Goal: Task Accomplishment & Management: Manage account settings

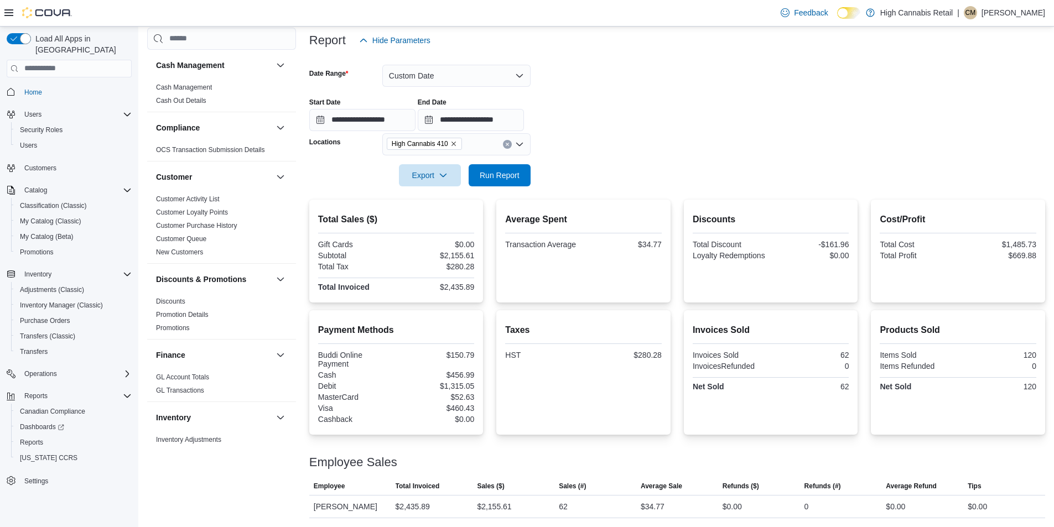
scroll to position [636, 0]
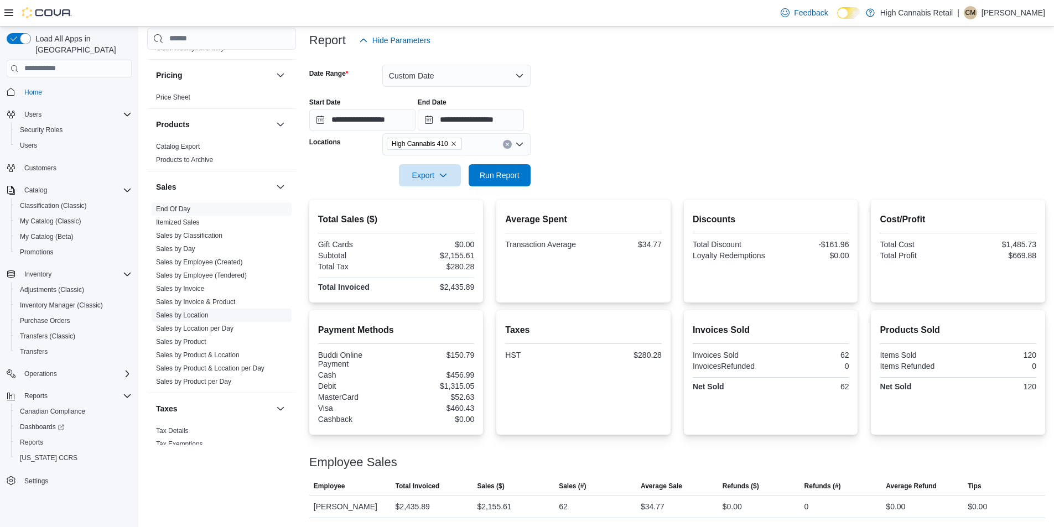
click at [200, 313] on link "Sales by Location" at bounding box center [182, 315] width 53 height 8
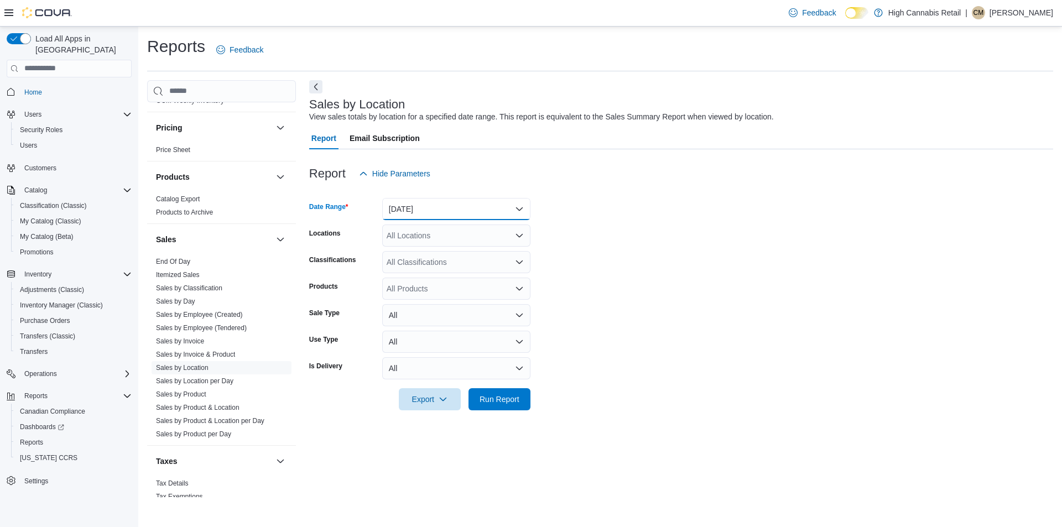
click at [415, 210] on button "[DATE]" at bounding box center [456, 209] width 148 height 22
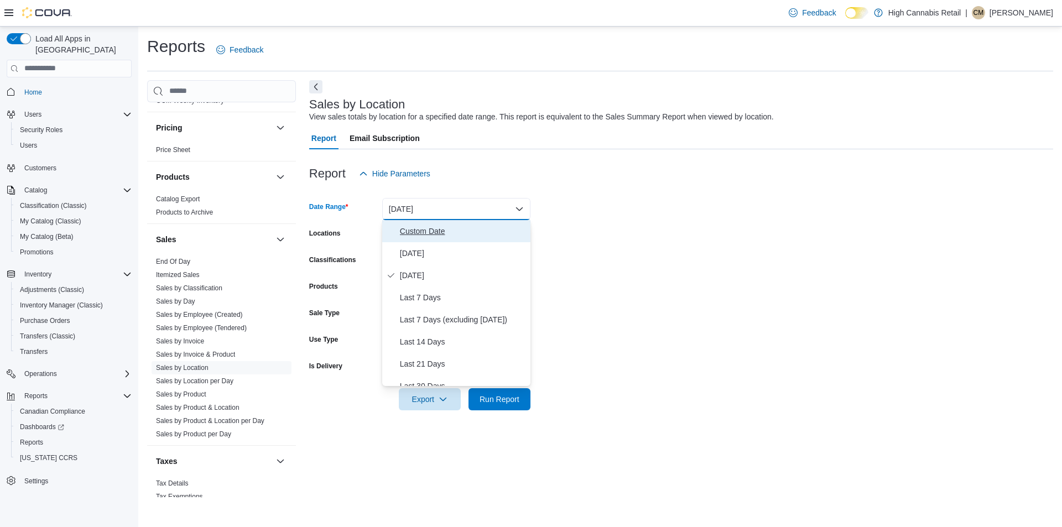
click at [428, 233] on span "Custom Date" at bounding box center [463, 231] width 126 height 13
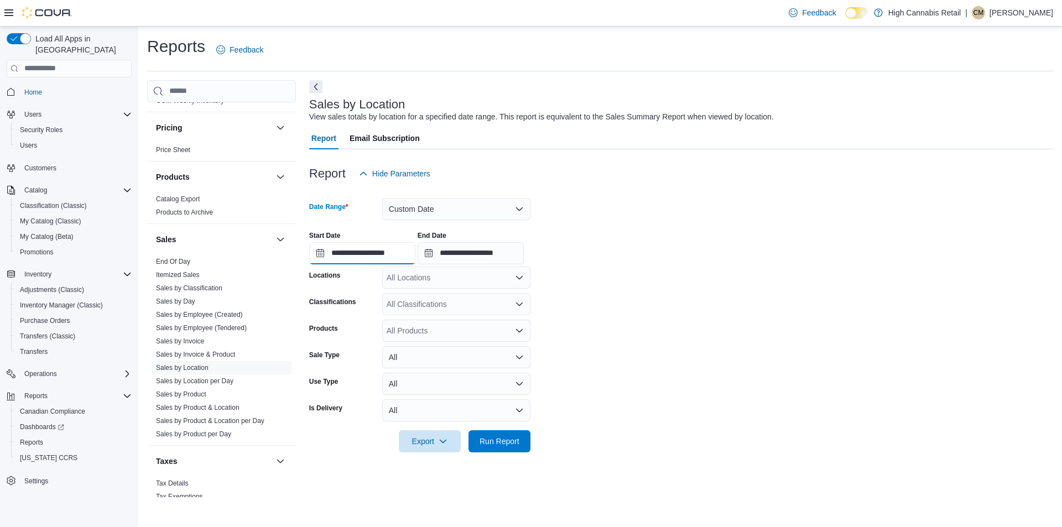
click at [392, 259] on input "**********" at bounding box center [362, 253] width 106 height 22
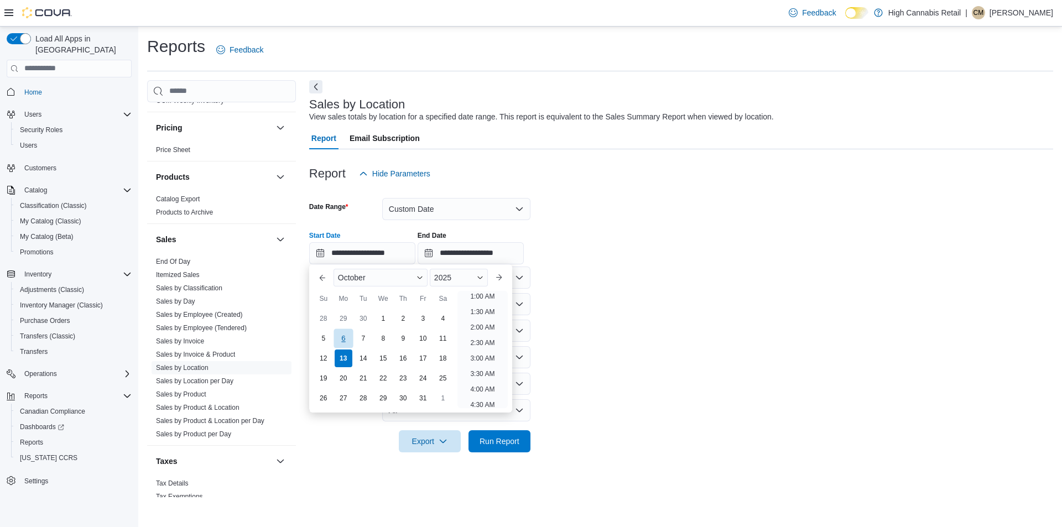
click at [342, 341] on div "6" at bounding box center [343, 338] width 19 height 19
type input "**********"
click at [466, 250] on input "**********" at bounding box center [471, 253] width 106 height 22
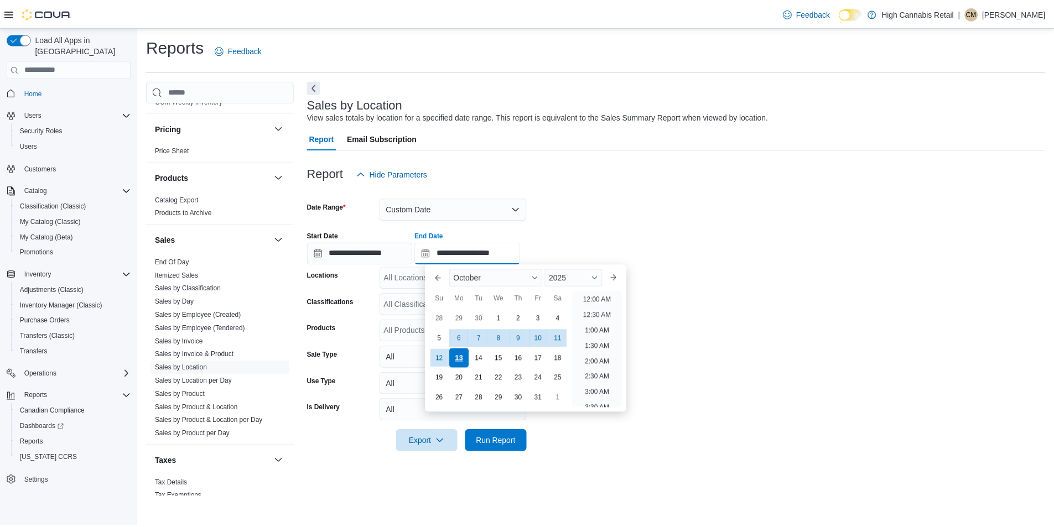
scroll to position [628, 0]
click at [445, 356] on div "12" at bounding box center [442, 357] width 19 height 19
type input "**********"
click at [706, 209] on form "**********" at bounding box center [681, 319] width 744 height 268
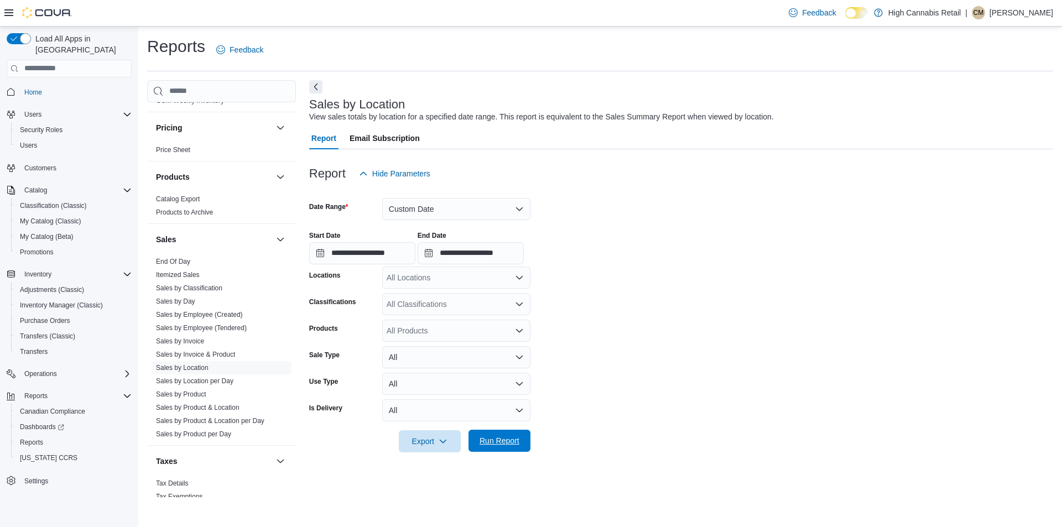
drag, startPoint x: 513, startPoint y: 445, endPoint x: 514, endPoint y: 439, distance: 5.6
click at [513, 444] on span "Run Report" at bounding box center [500, 440] width 40 height 11
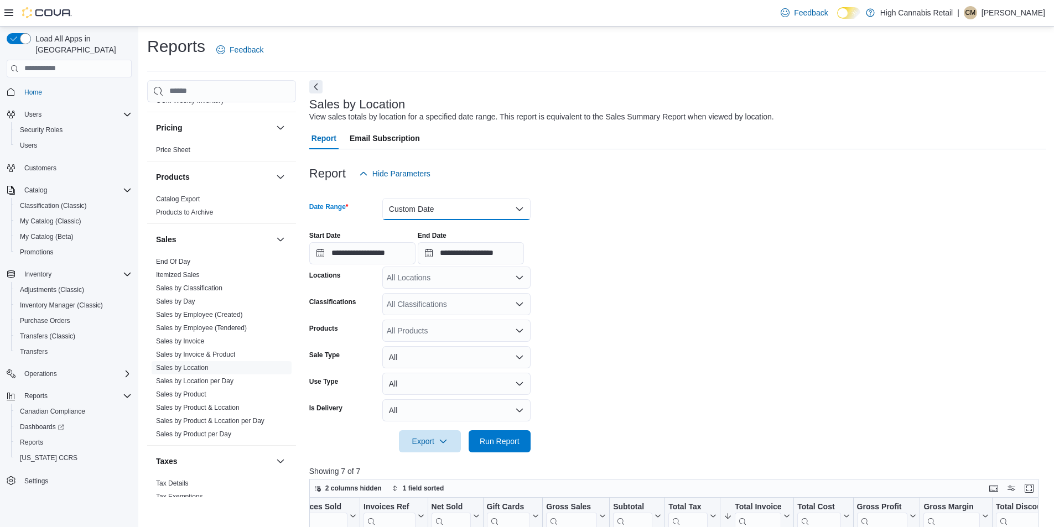
click at [456, 213] on button "Custom Date" at bounding box center [456, 209] width 148 height 22
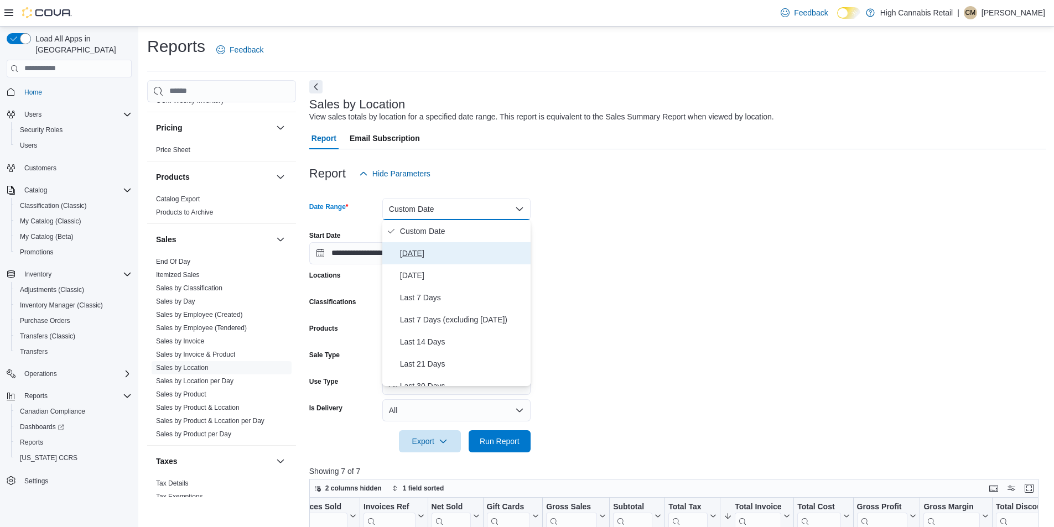
click at [442, 257] on span "[DATE]" at bounding box center [463, 253] width 126 height 13
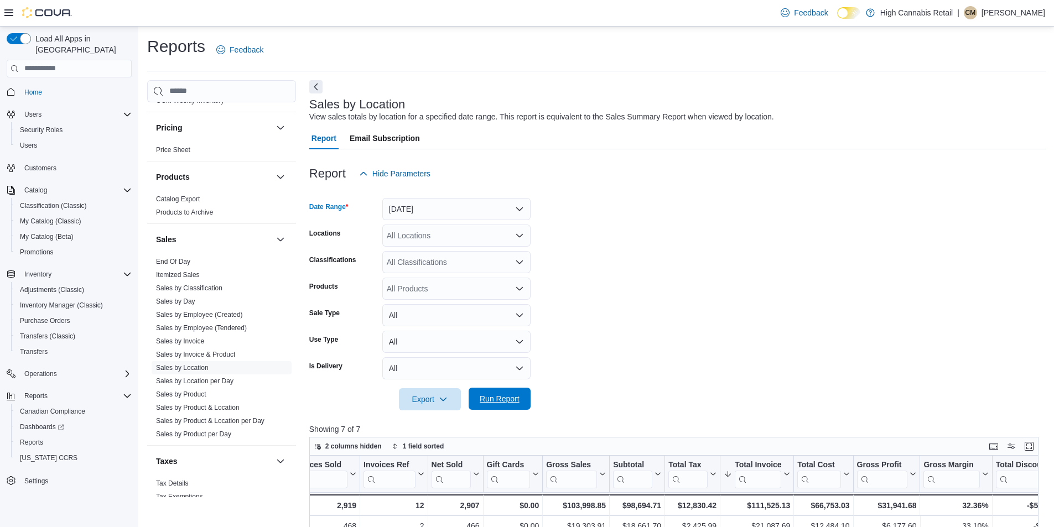
click at [502, 403] on span "Run Report" at bounding box center [500, 398] width 40 height 11
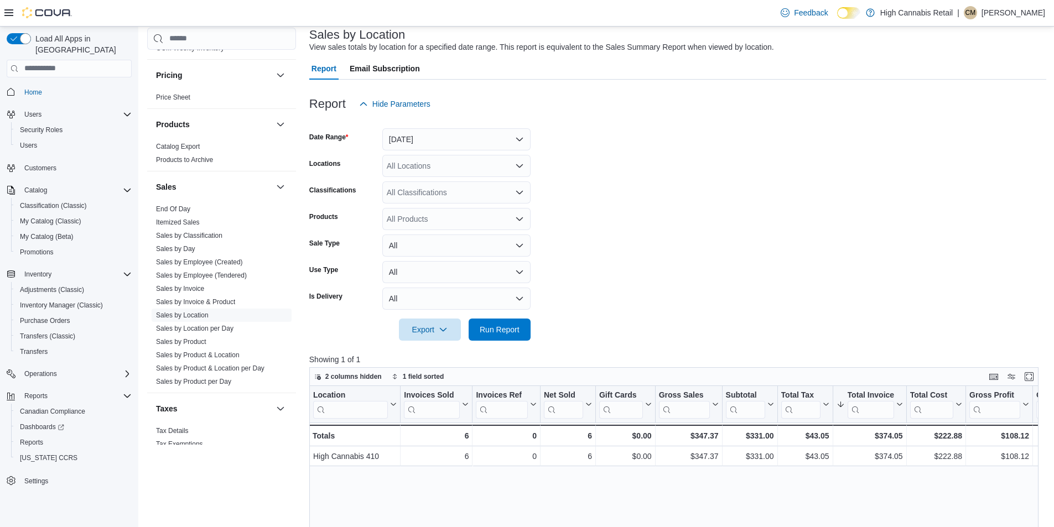
scroll to position [211, 0]
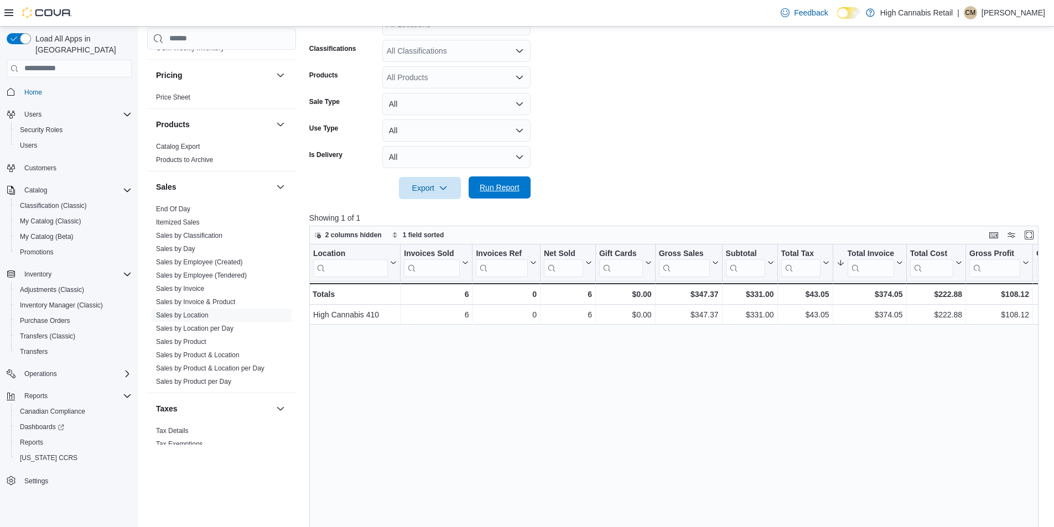
click at [494, 186] on span "Run Report" at bounding box center [500, 187] width 40 height 11
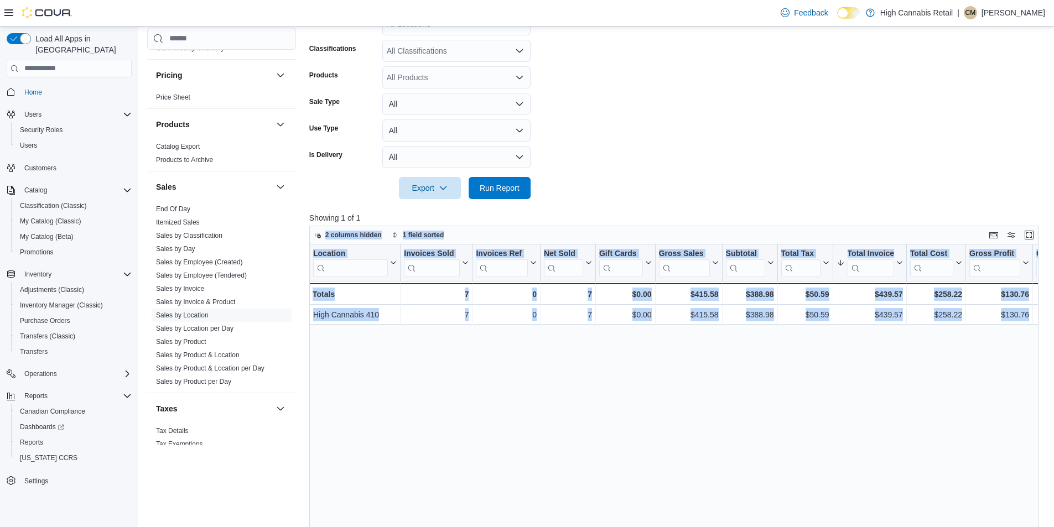
drag, startPoint x: 1051, startPoint y: 217, endPoint x: 1055, endPoint y: 268, distance: 50.5
click at [1053, 277] on html "Feedback Dark Mode High Cannabis Retail | CM [PERSON_NAME] Load All Apps in New…" at bounding box center [527, 52] width 1054 height 527
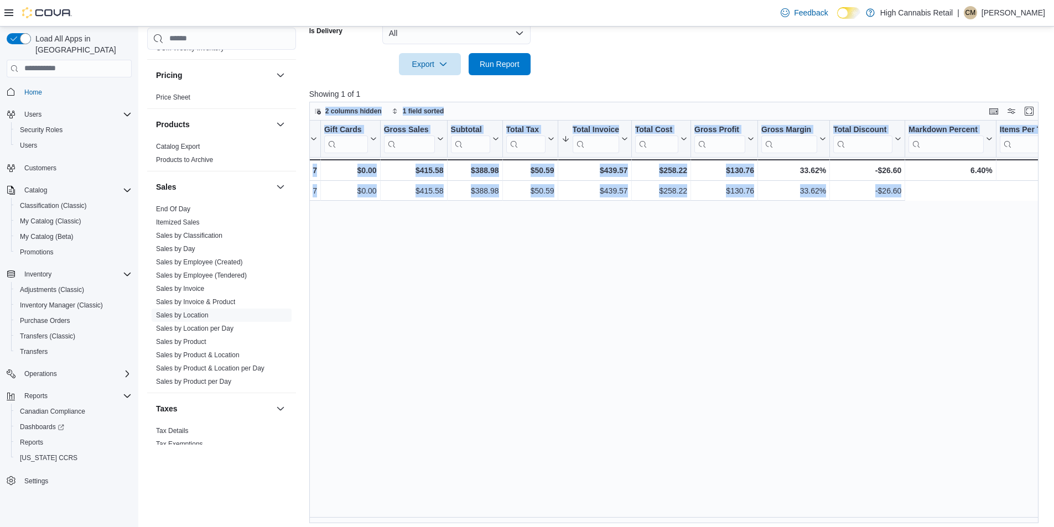
scroll to position [0, 0]
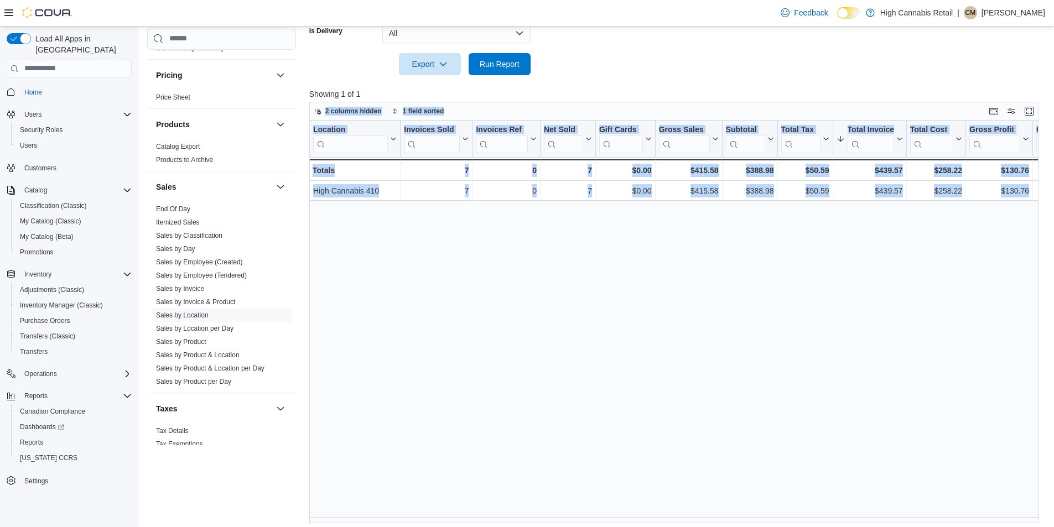
click at [513, 359] on div "Location Click to view column header actions Invoices Sold Click to view column…" at bounding box center [677, 322] width 737 height 403
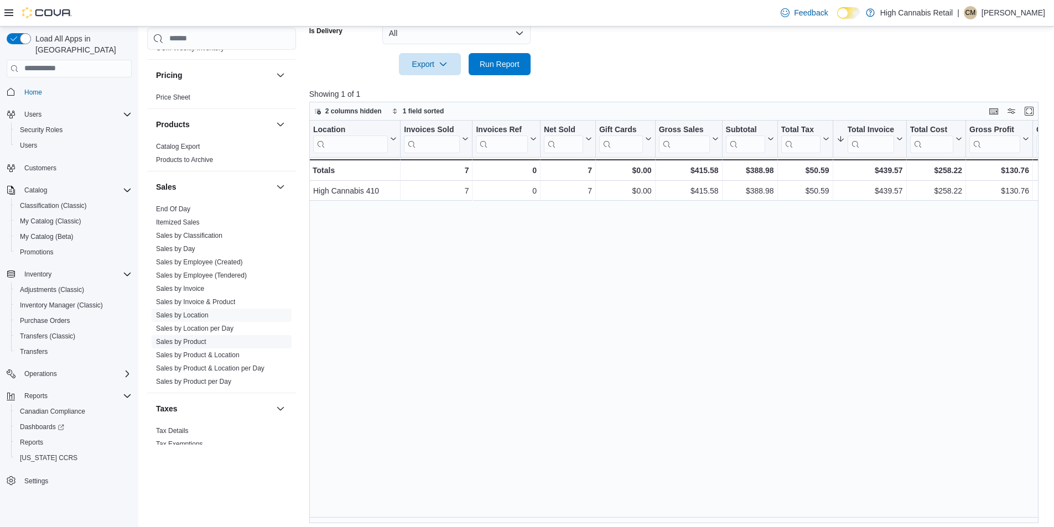
click at [194, 338] on link "Sales by Product" at bounding box center [181, 342] width 50 height 8
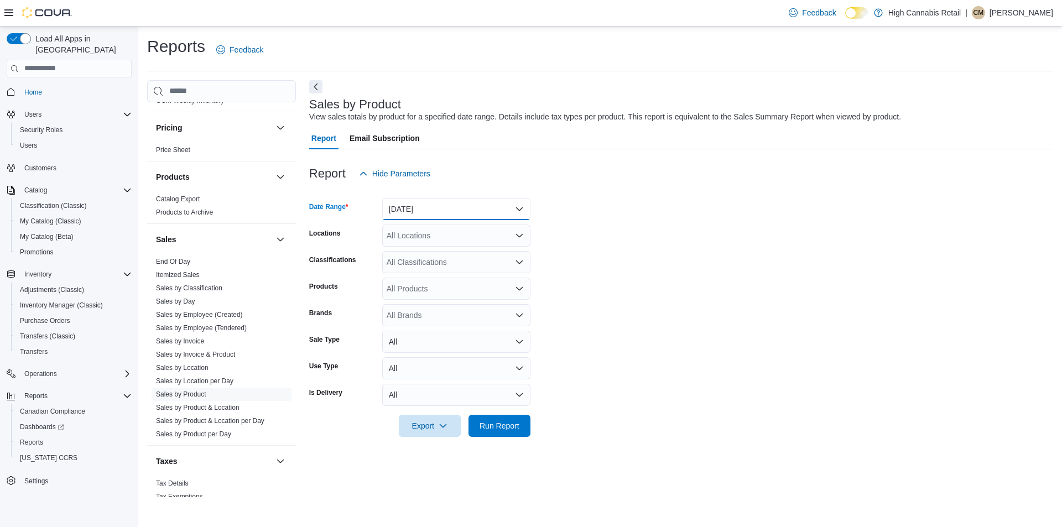
click at [433, 205] on button "[DATE]" at bounding box center [456, 209] width 148 height 22
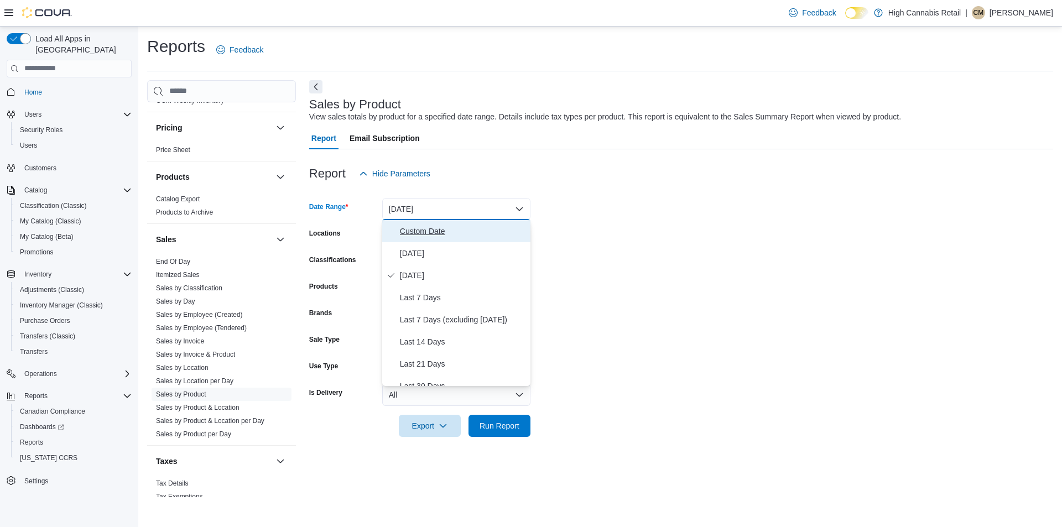
click at [473, 229] on button "Custom Date" at bounding box center [456, 231] width 148 height 22
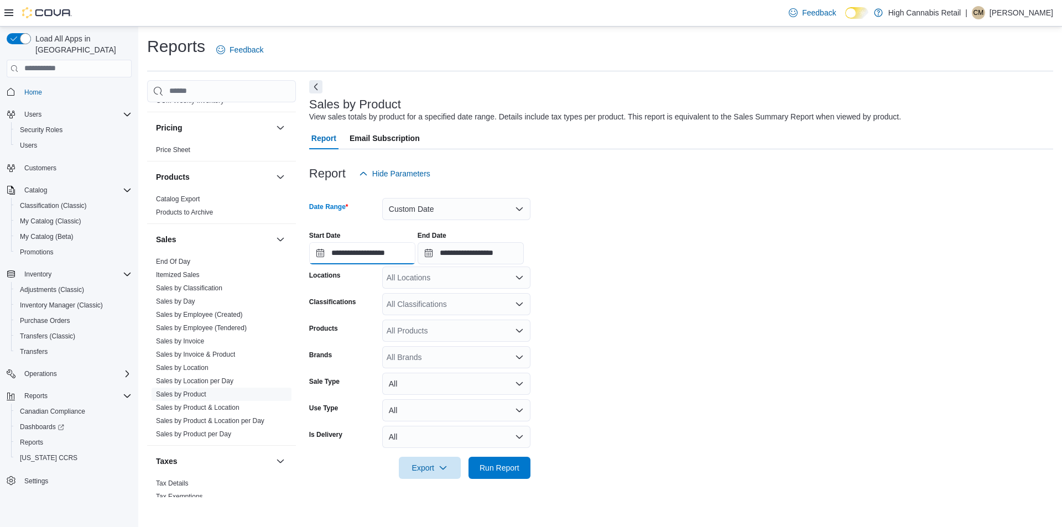
click at [410, 251] on input "**********" at bounding box center [362, 253] width 106 height 22
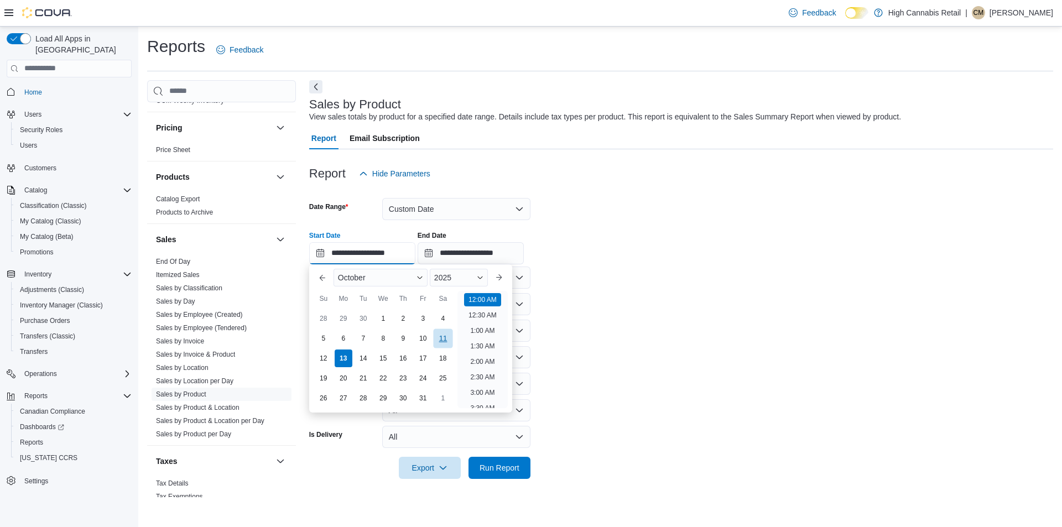
scroll to position [34, 0]
click at [379, 325] on div "1" at bounding box center [382, 318] width 19 height 19
type input "**********"
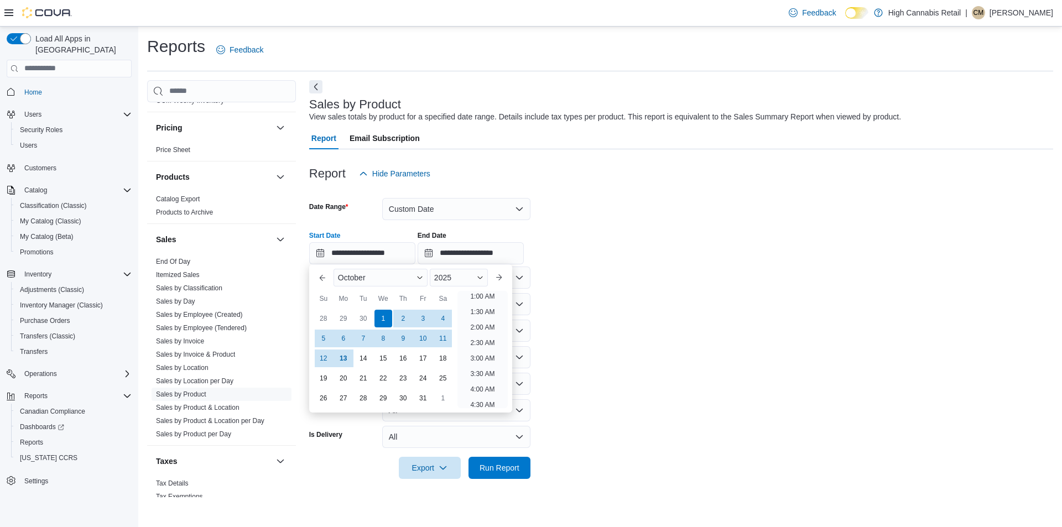
scroll to position [2, 0]
click at [613, 318] on form "**********" at bounding box center [681, 332] width 744 height 294
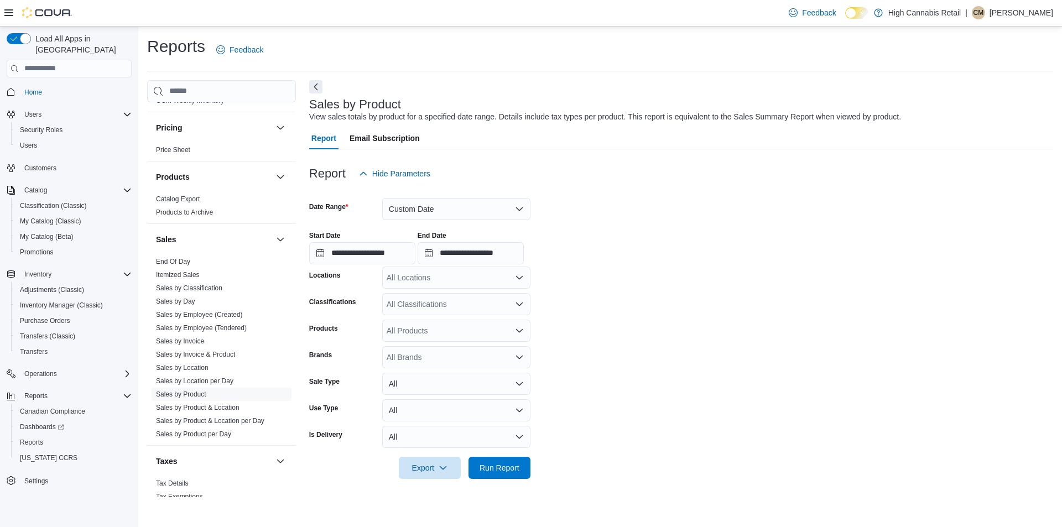
click at [441, 308] on div "All Classifications" at bounding box center [456, 304] width 148 height 22
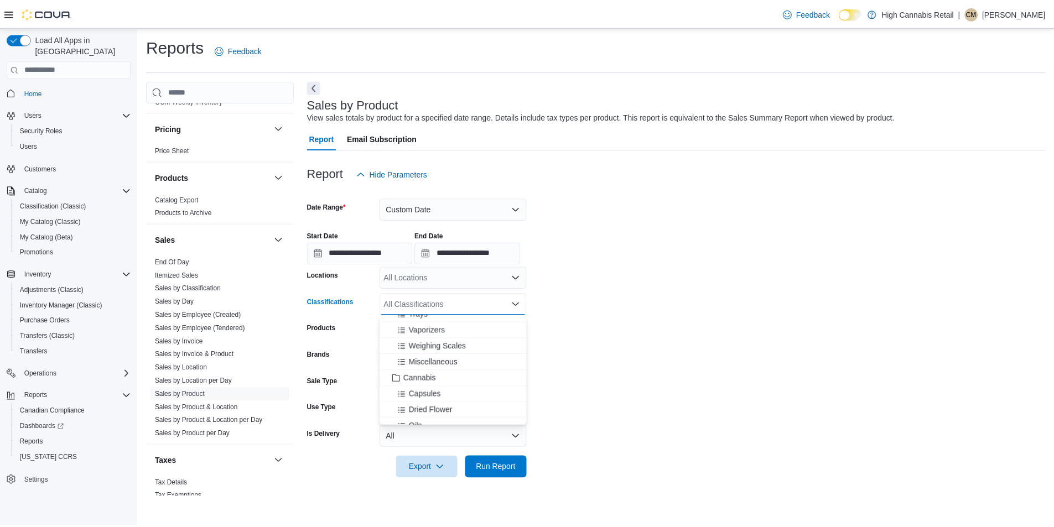
scroll to position [178, 0]
click at [432, 373] on span "Cannabis" at bounding box center [422, 369] width 33 height 11
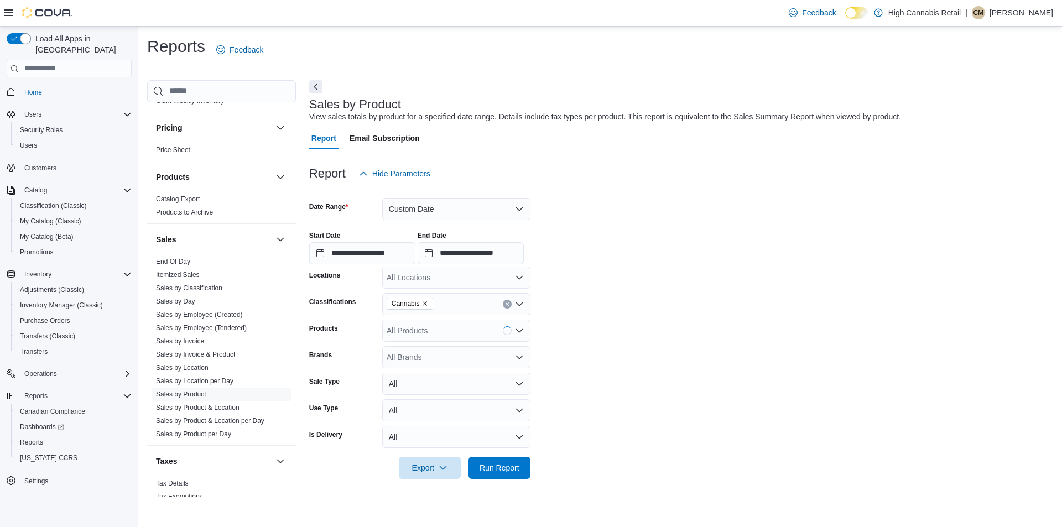
click at [632, 370] on form "**********" at bounding box center [681, 332] width 744 height 294
click at [512, 471] on span "Run Report" at bounding box center [500, 467] width 40 height 11
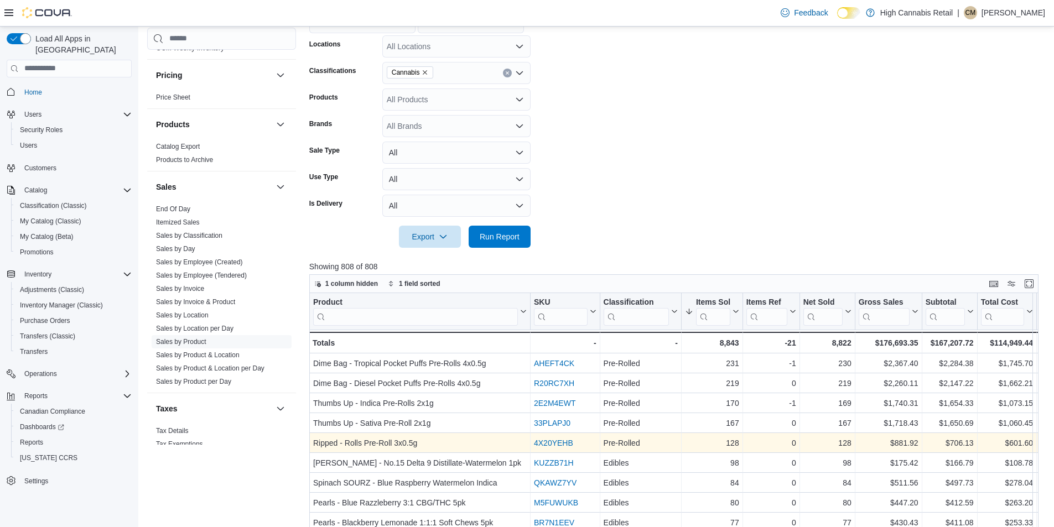
scroll to position [232, 0]
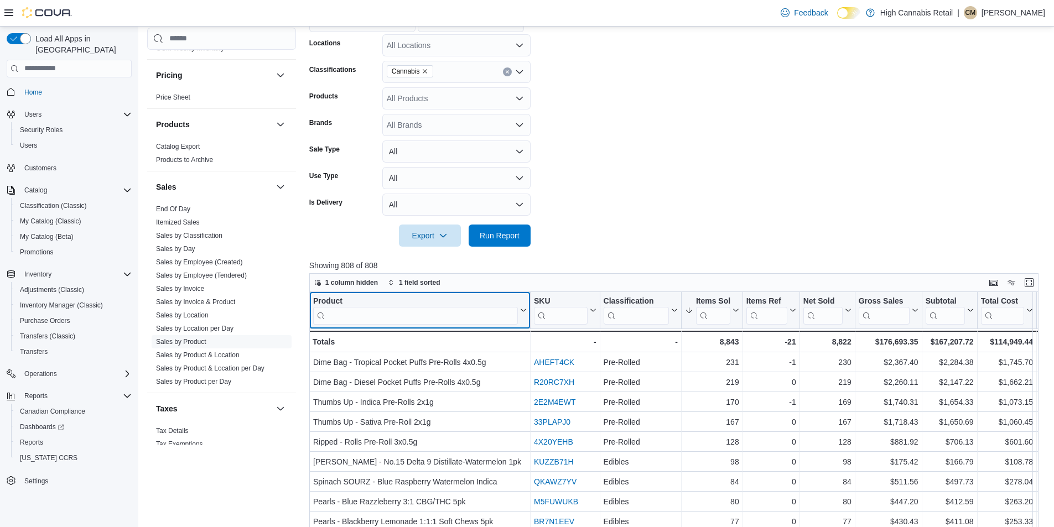
click at [466, 314] on input "search" at bounding box center [415, 315] width 205 height 18
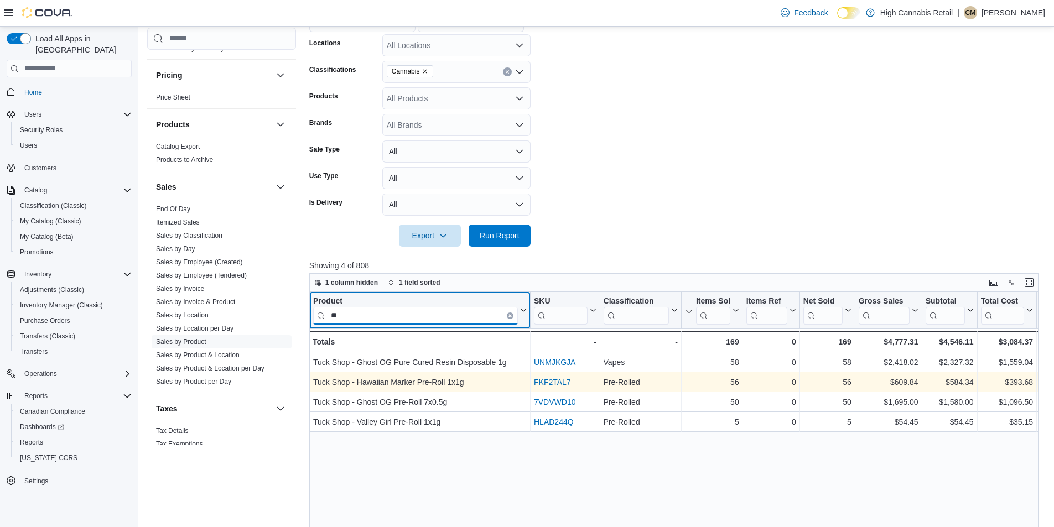
type input "*"
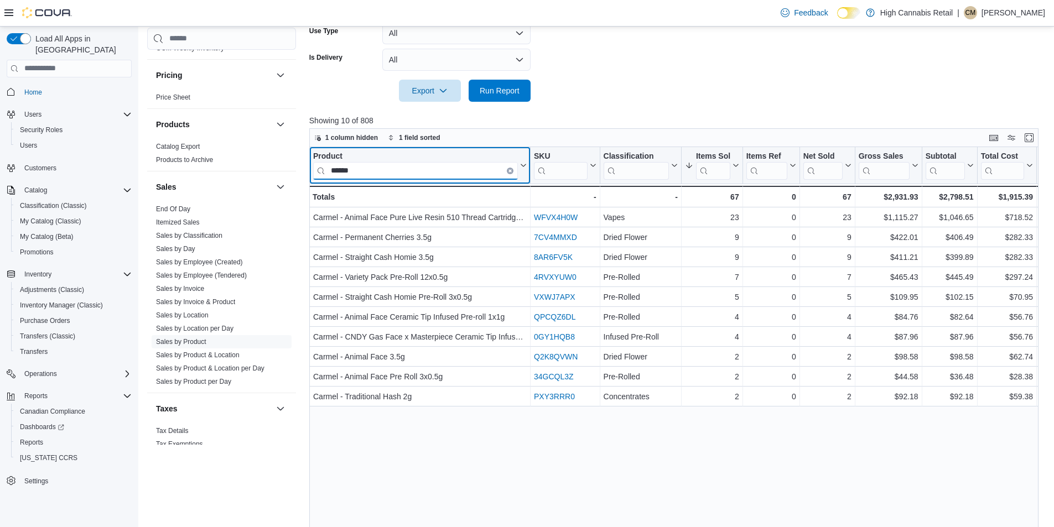
scroll to position [381, 0]
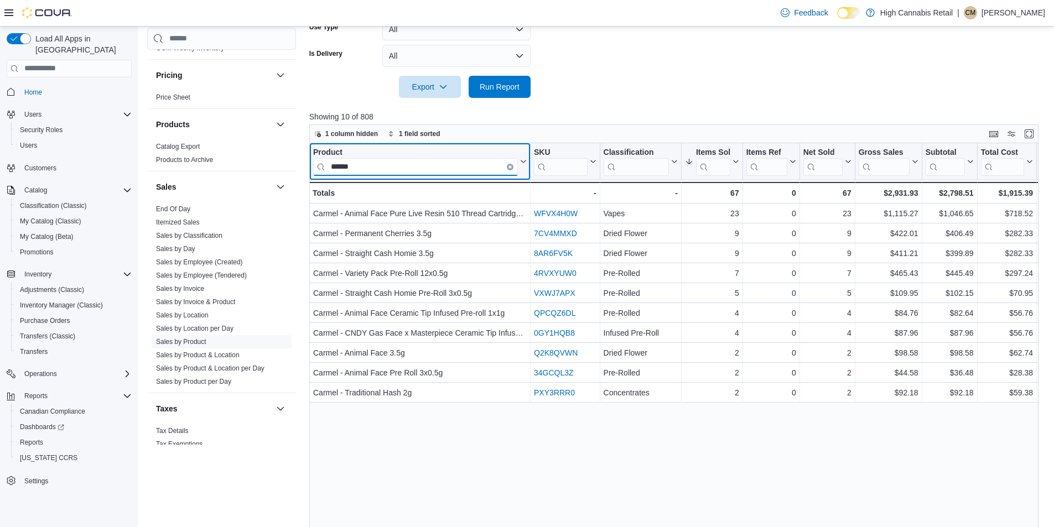
type input "******"
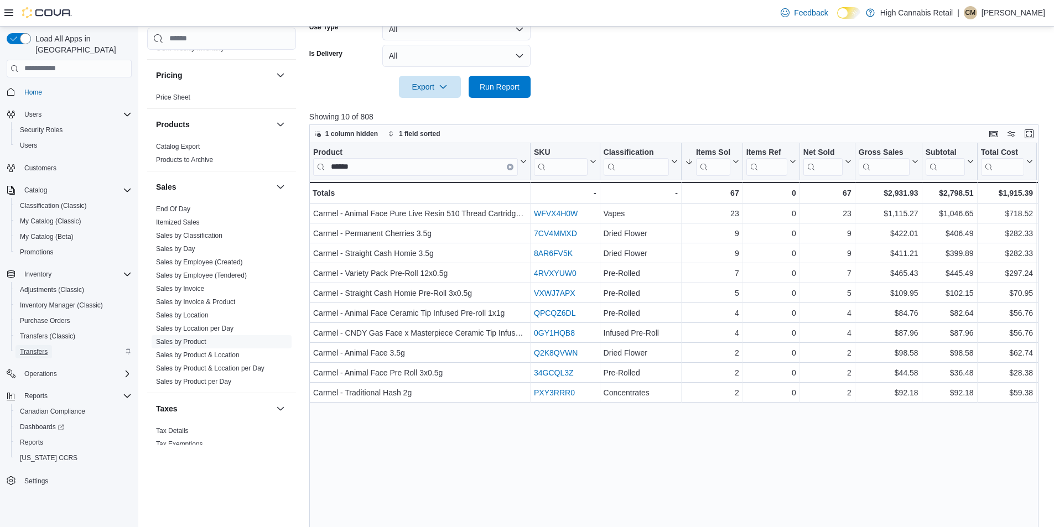
click at [44, 347] on span "Transfers" at bounding box center [34, 351] width 28 height 9
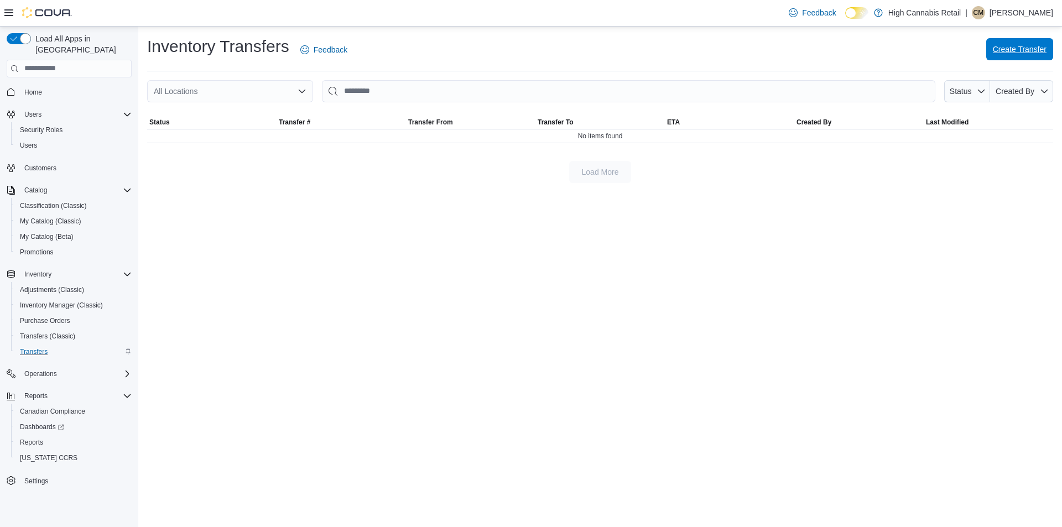
click at [1036, 48] on span "Create Transfer" at bounding box center [1020, 49] width 54 height 11
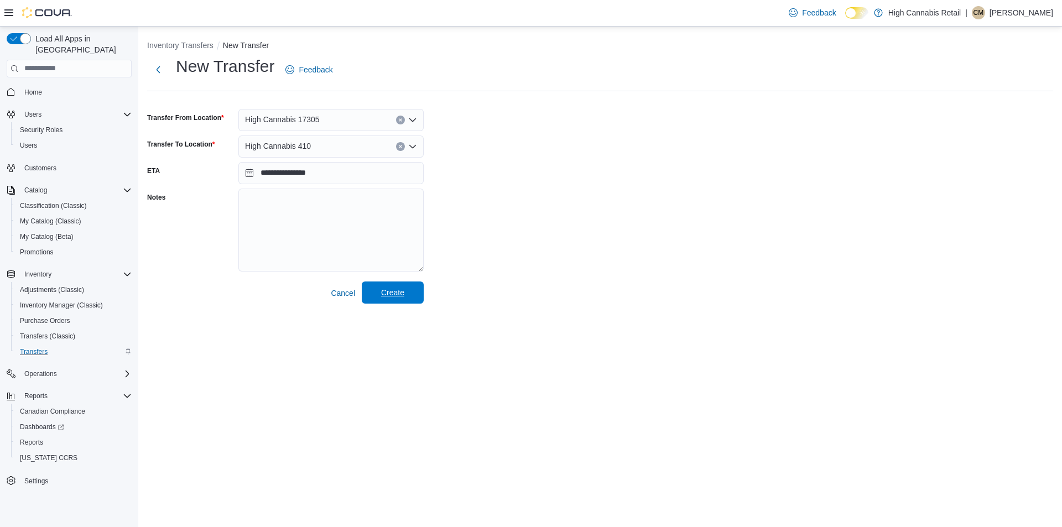
click at [402, 290] on span "Create" at bounding box center [392, 292] width 23 height 11
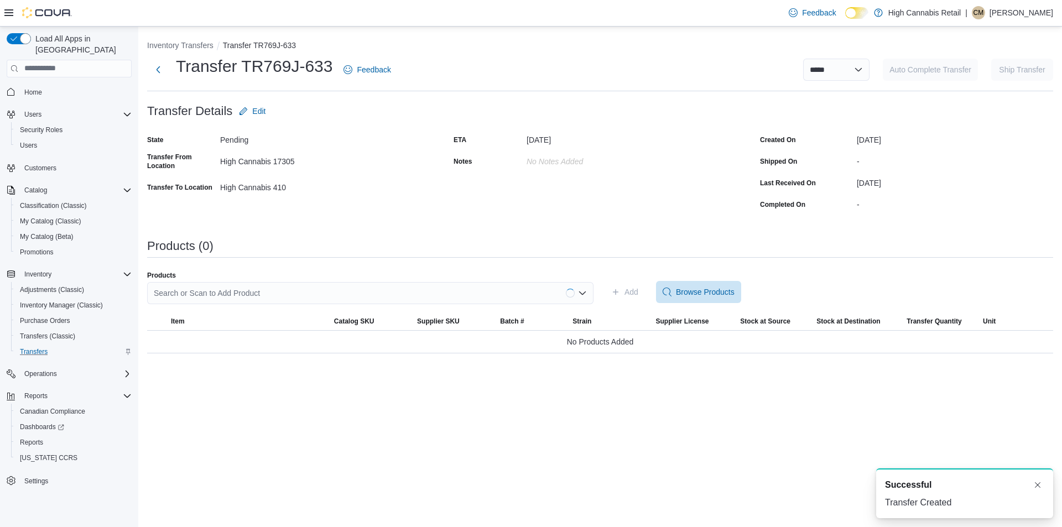
click at [306, 289] on div "Search or Scan to Add Product" at bounding box center [370, 293] width 446 height 22
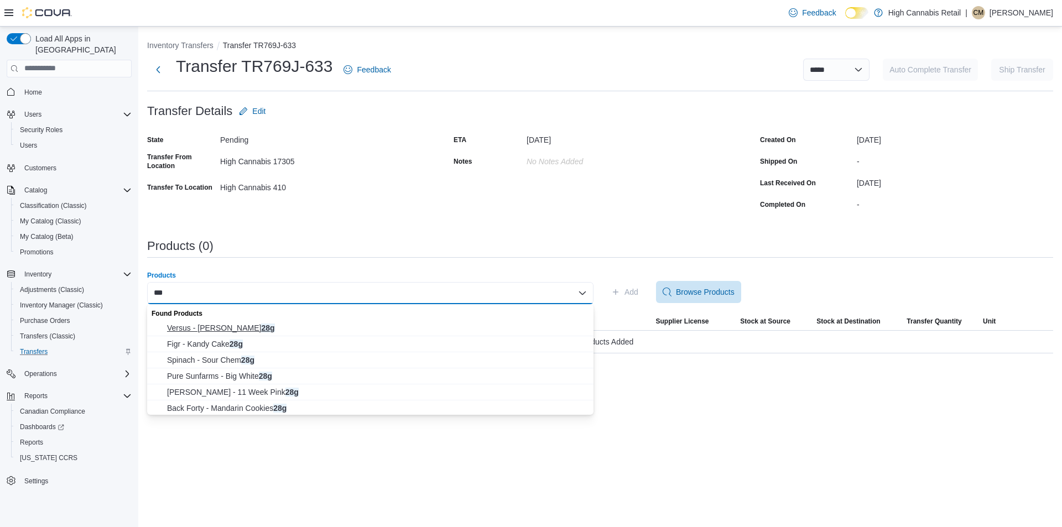
type input "***"
click at [283, 325] on span "Versus - [PERSON_NAME] 28g" at bounding box center [377, 327] width 420 height 11
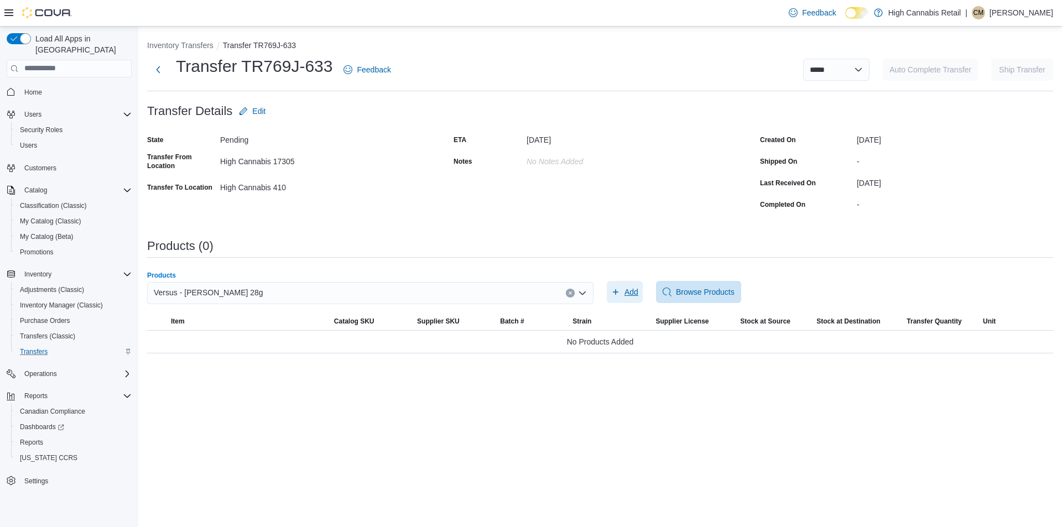
click at [622, 293] on span "Add" at bounding box center [624, 292] width 27 height 22
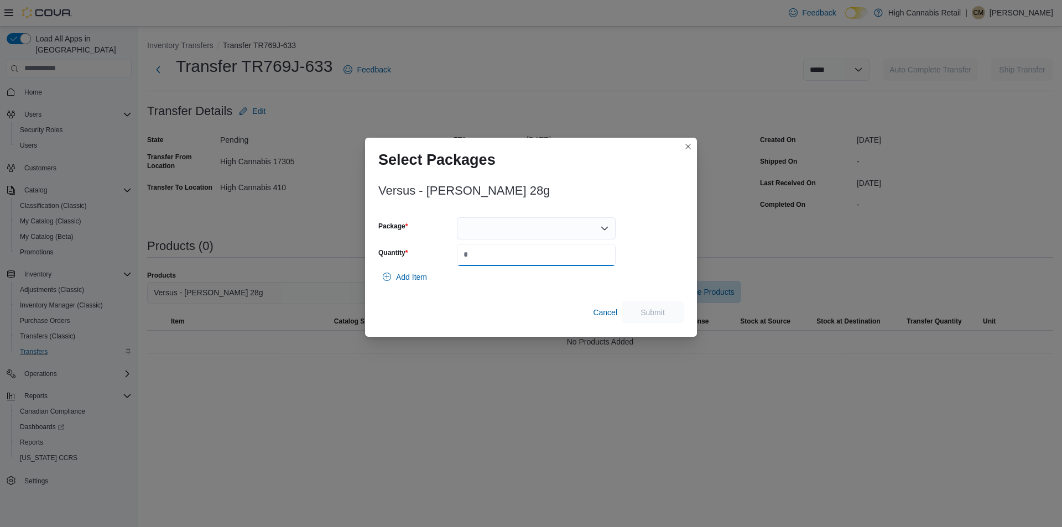
click at [515, 255] on input "Quantity" at bounding box center [536, 255] width 159 height 22
type input "*"
click at [522, 235] on div at bounding box center [536, 228] width 159 height 22
click at [511, 262] on span "AFG00001528" at bounding box center [543, 263] width 132 height 11
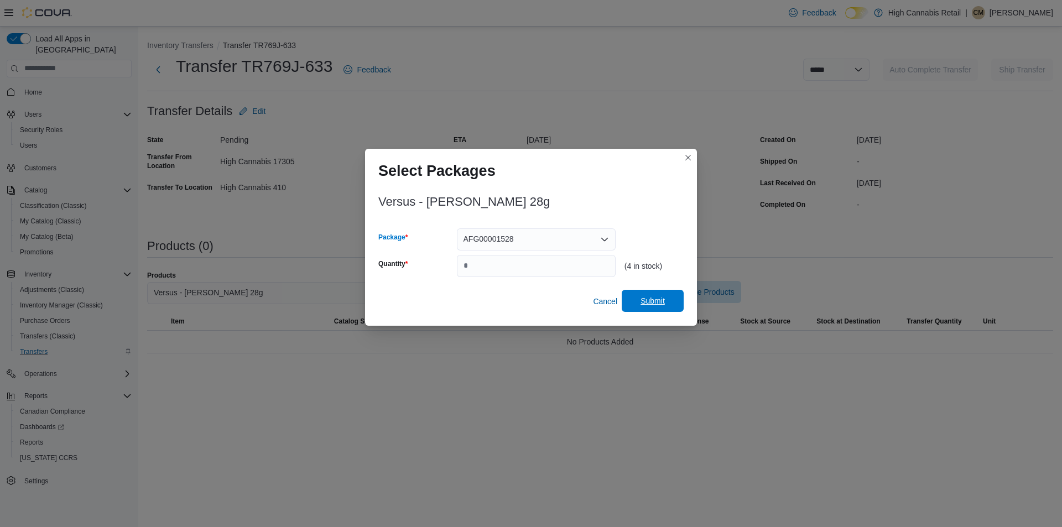
click at [640, 291] on span "Submit" at bounding box center [652, 301] width 49 height 22
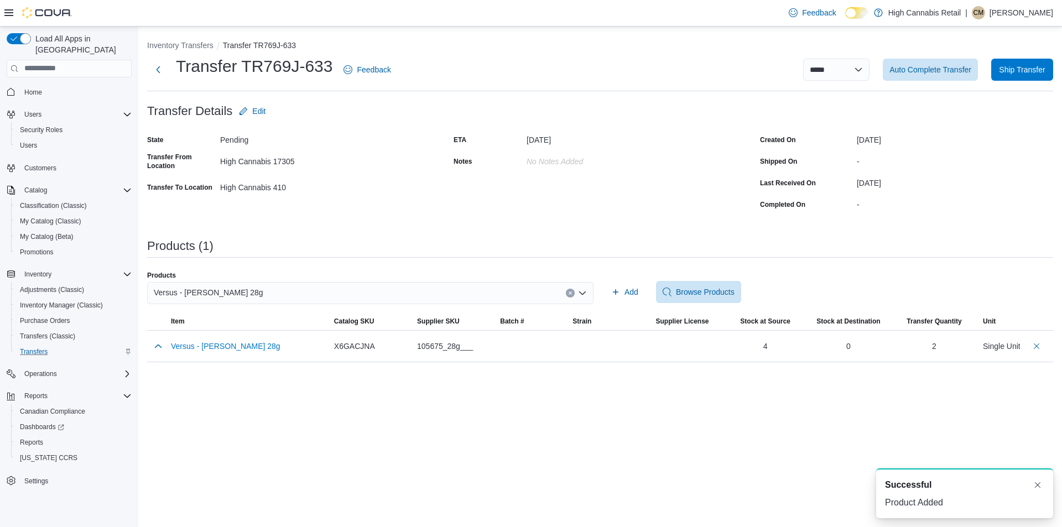
click at [269, 291] on div "Versus - [PERSON_NAME] 28g" at bounding box center [370, 293] width 446 height 22
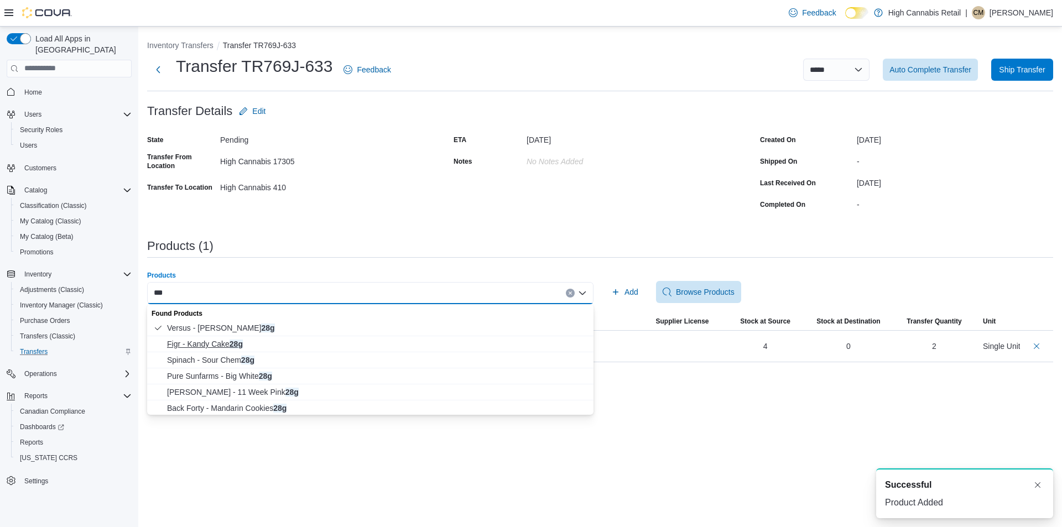
type input "***"
click at [262, 346] on span "Figr - Kandy Cake 28g" at bounding box center [377, 344] width 420 height 11
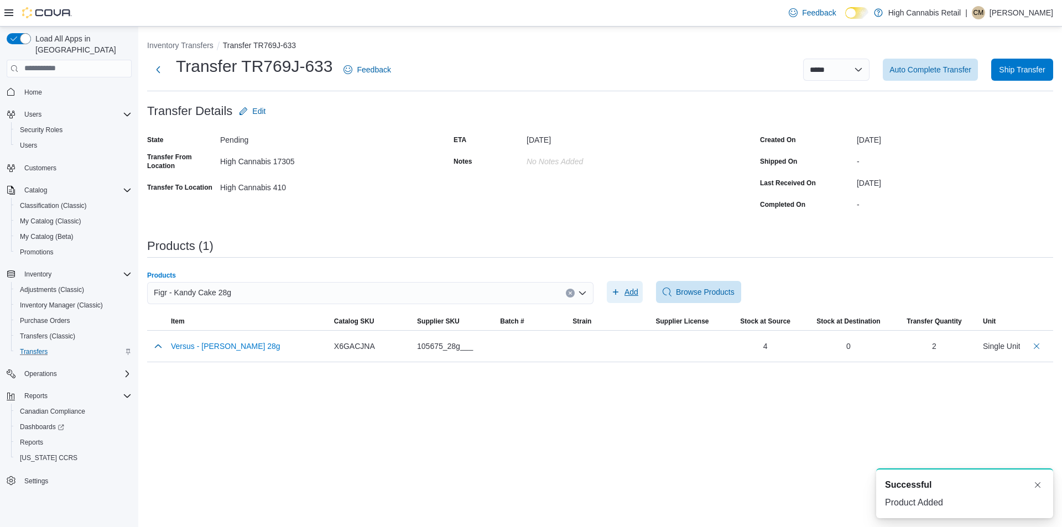
click at [632, 288] on span "Add" at bounding box center [631, 292] width 14 height 11
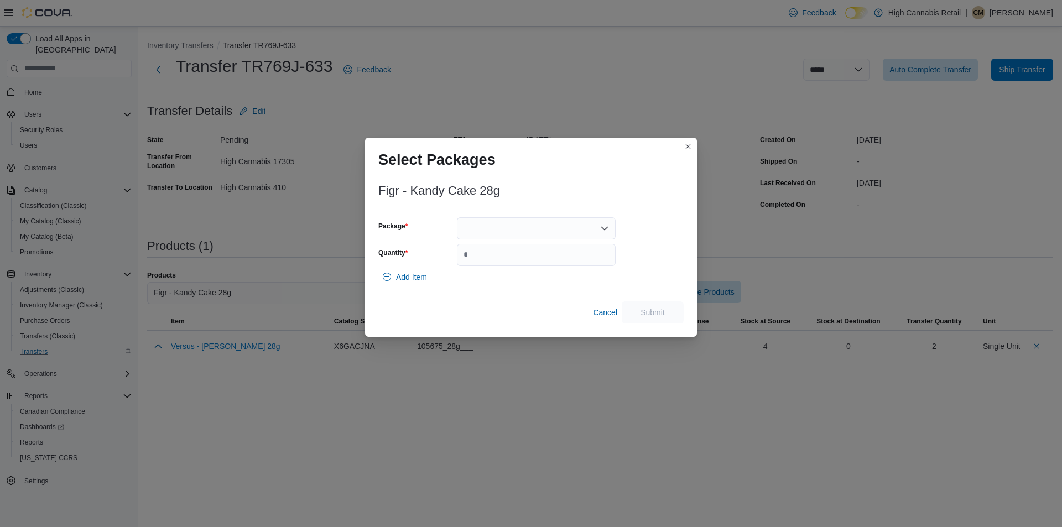
click at [583, 226] on div at bounding box center [536, 228] width 159 height 22
click at [534, 266] on span "272250271" at bounding box center [543, 263] width 132 height 11
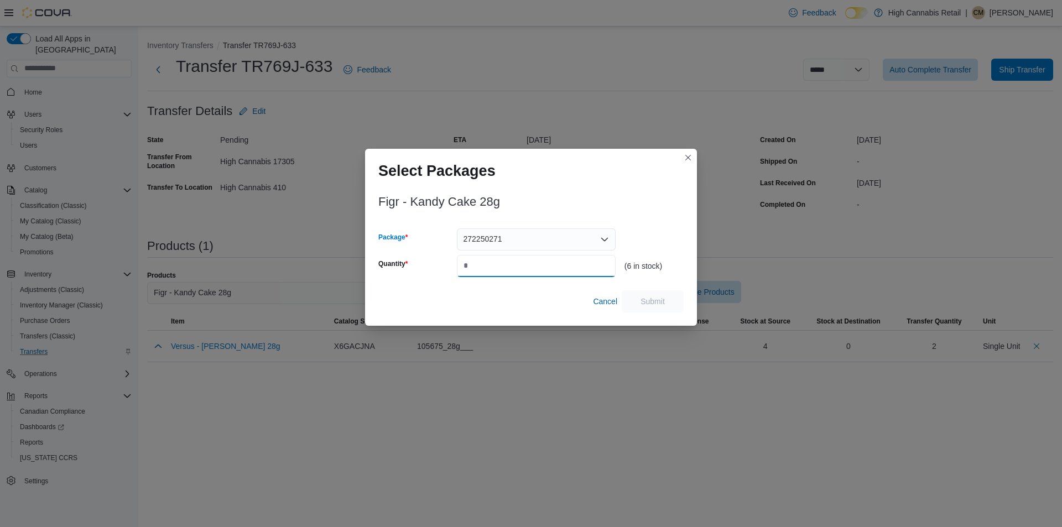
click at [534, 266] on input "Quantity" at bounding box center [536, 266] width 159 height 22
type input "*"
click at [642, 302] on span "Submit" at bounding box center [652, 300] width 24 height 11
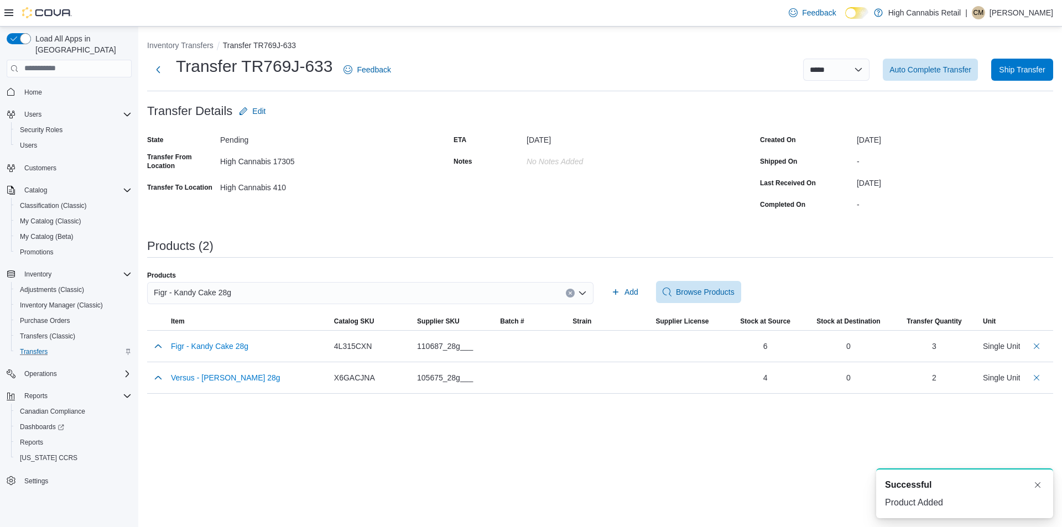
click at [285, 287] on div "Figr - Kandy Cake 28g" at bounding box center [370, 293] width 446 height 22
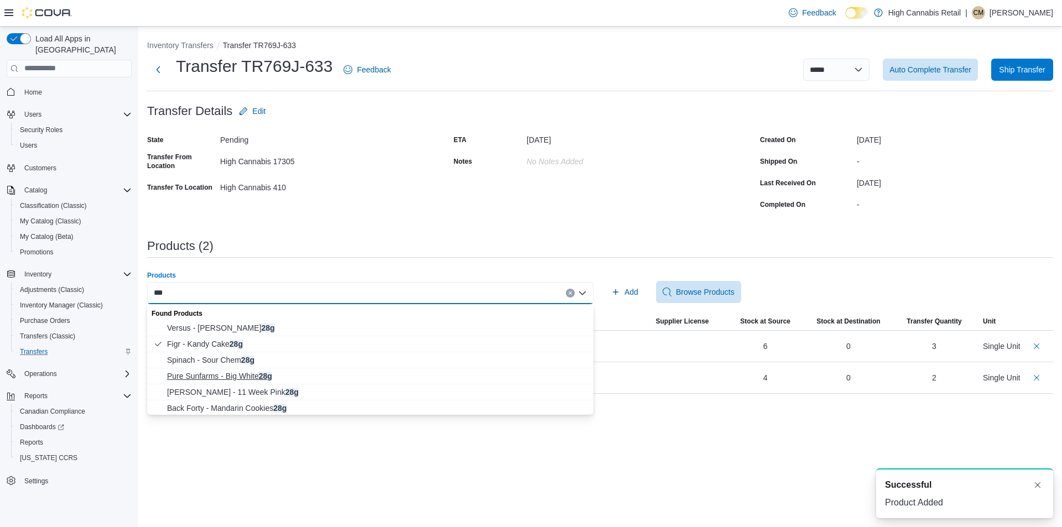
type input "***"
click at [264, 374] on span "Pure Sunfarms - Big White 28g" at bounding box center [377, 376] width 420 height 11
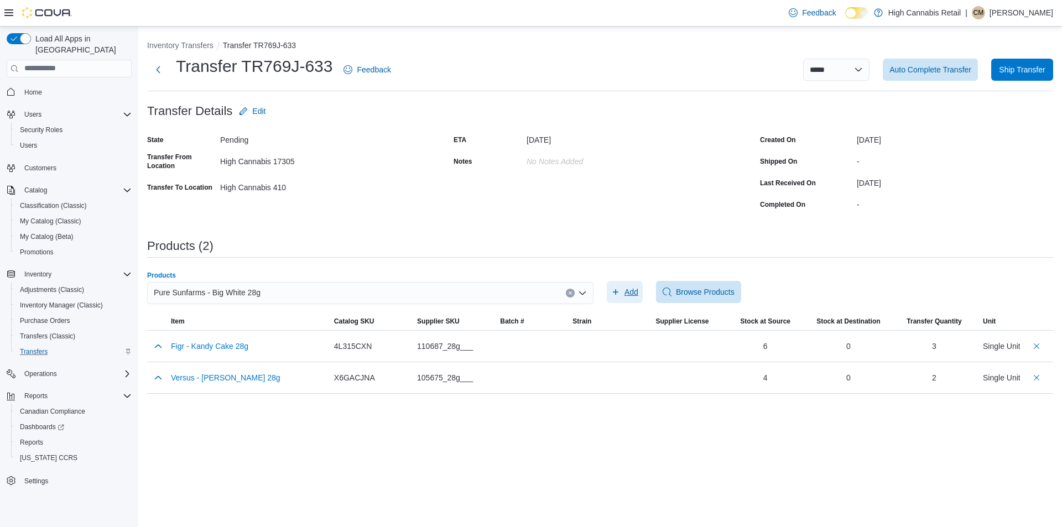
click at [632, 292] on span "Add" at bounding box center [631, 292] width 14 height 11
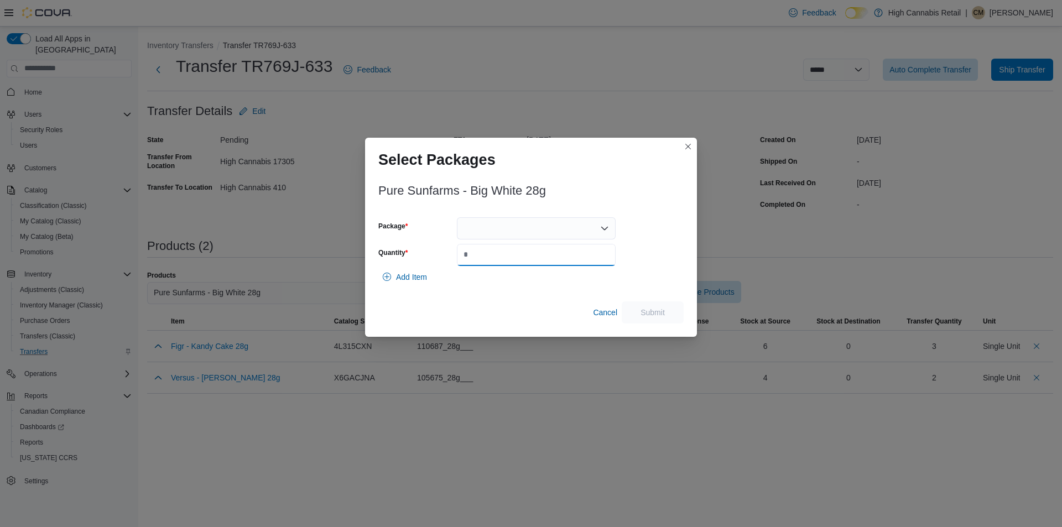
click at [505, 256] on input "Quantity" at bounding box center [536, 255] width 159 height 22
type input "*"
click at [493, 227] on div at bounding box center [536, 228] width 159 height 22
click at [486, 261] on span "00010654" at bounding box center [543, 263] width 132 height 11
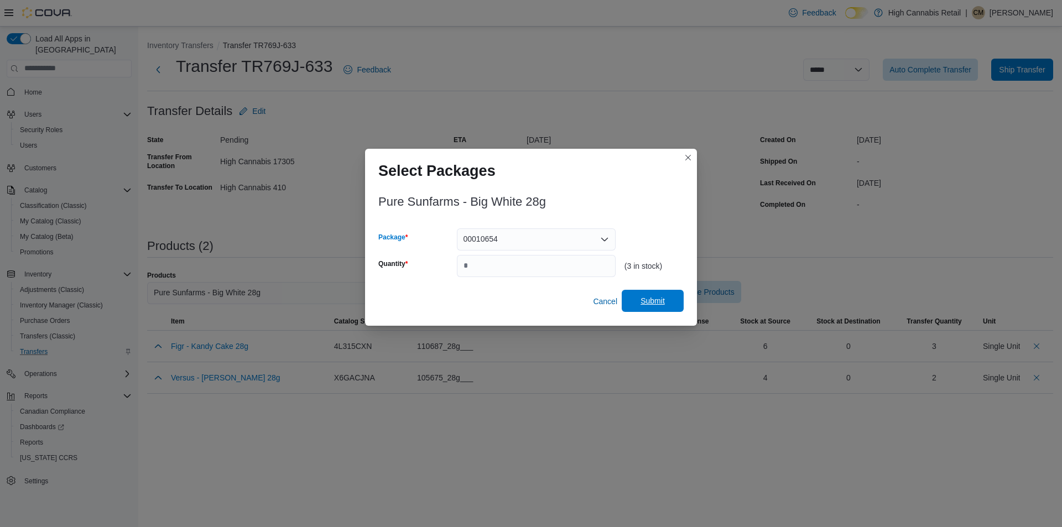
click at [665, 304] on span "Submit" at bounding box center [652, 301] width 49 height 22
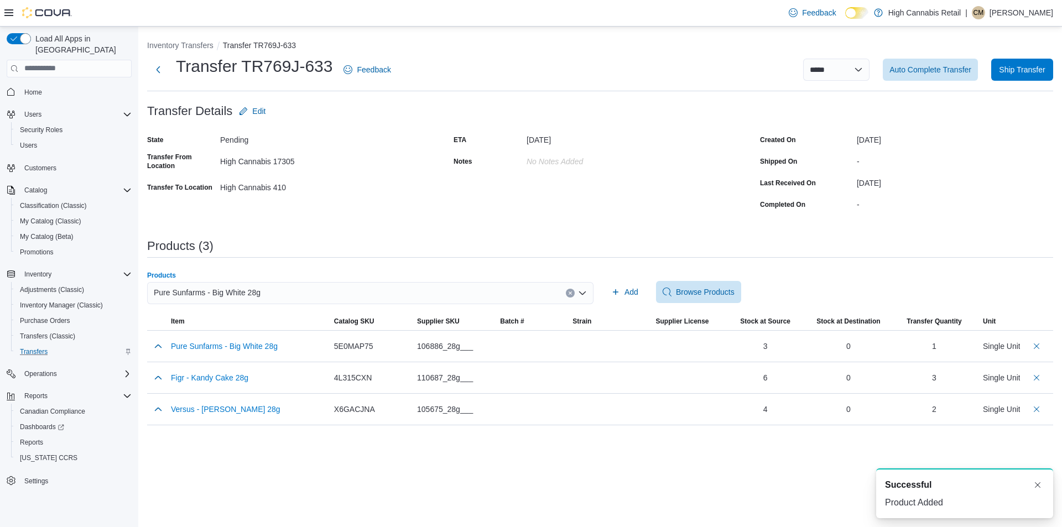
click at [319, 290] on div "Pure Sunfarms - Big White 28g" at bounding box center [370, 293] width 446 height 22
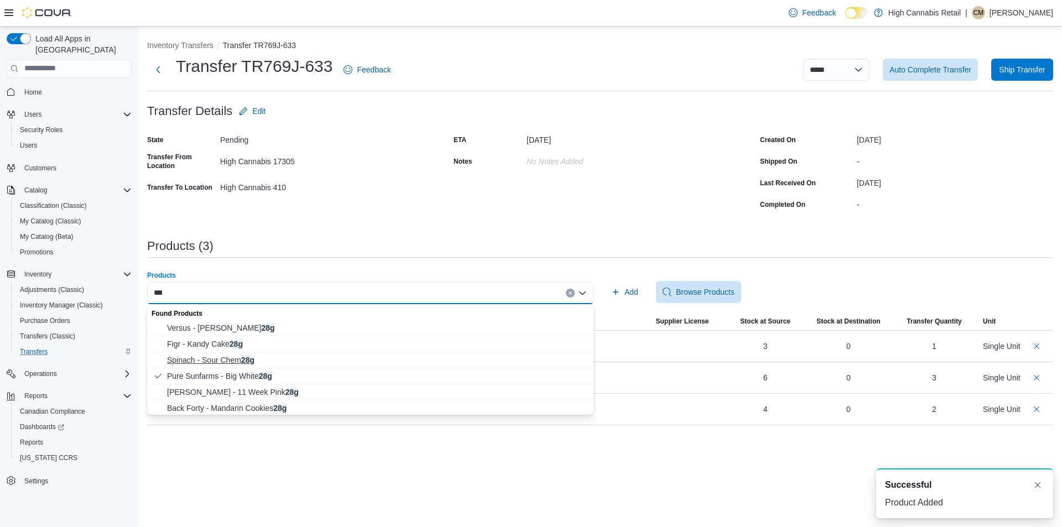
type input "***"
click at [273, 355] on span "Spinach - Sour Chem 28g" at bounding box center [377, 360] width 420 height 11
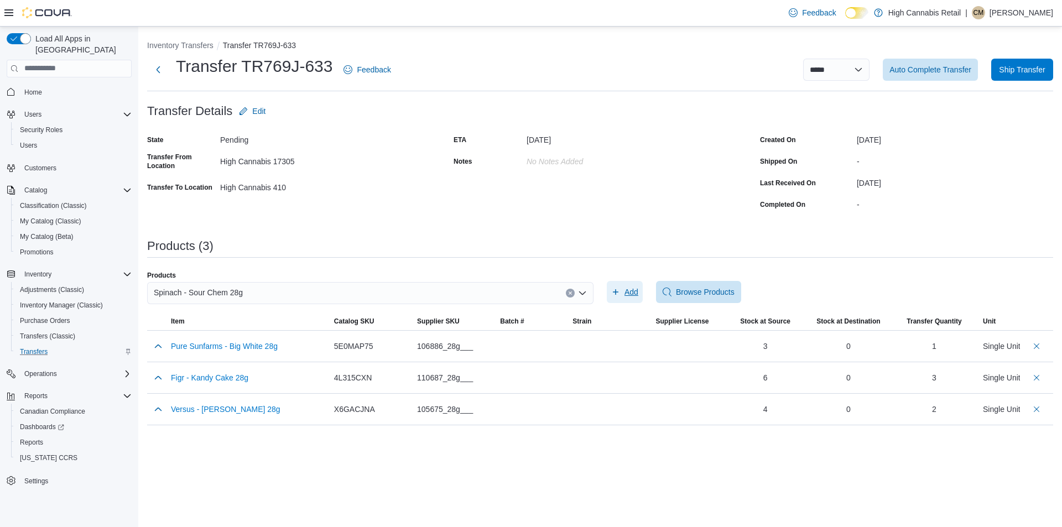
click at [615, 290] on icon "button" at bounding box center [615, 292] width 9 height 9
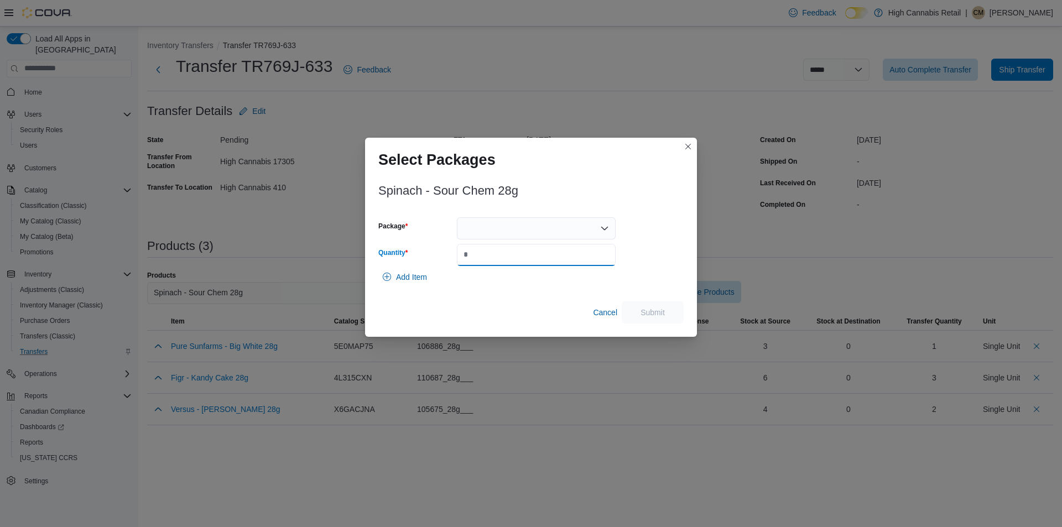
click at [515, 250] on input "Quantity" at bounding box center [536, 255] width 159 height 22
type input "*"
click at [498, 227] on div at bounding box center [536, 228] width 159 height 22
click at [518, 263] on span "025593" at bounding box center [543, 263] width 132 height 11
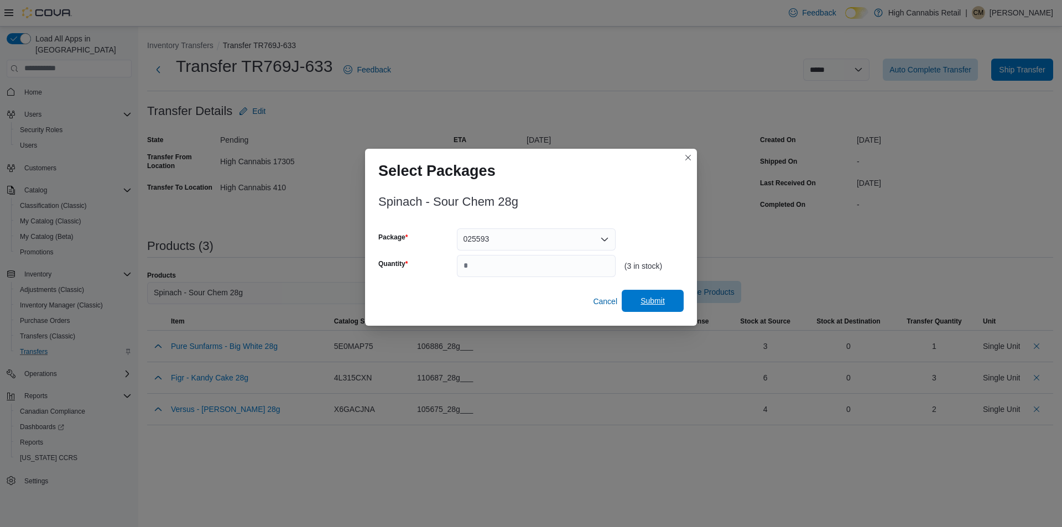
click at [660, 299] on span "Submit" at bounding box center [652, 300] width 24 height 11
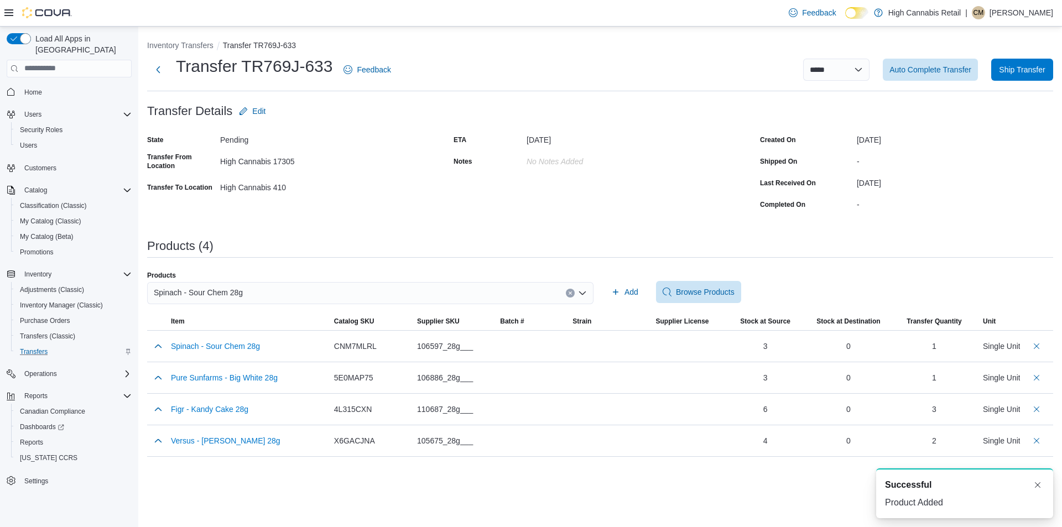
click at [411, 295] on div "Spinach - Sour Chem 28g" at bounding box center [370, 293] width 446 height 22
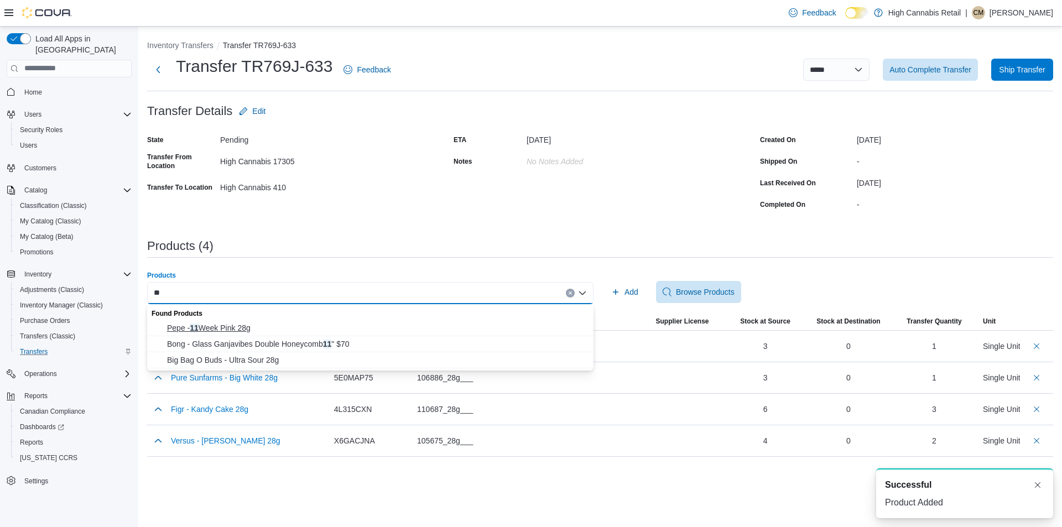
type input "**"
click at [310, 327] on span "[PERSON_NAME] - 11 Week Pink 28g" at bounding box center [377, 327] width 420 height 11
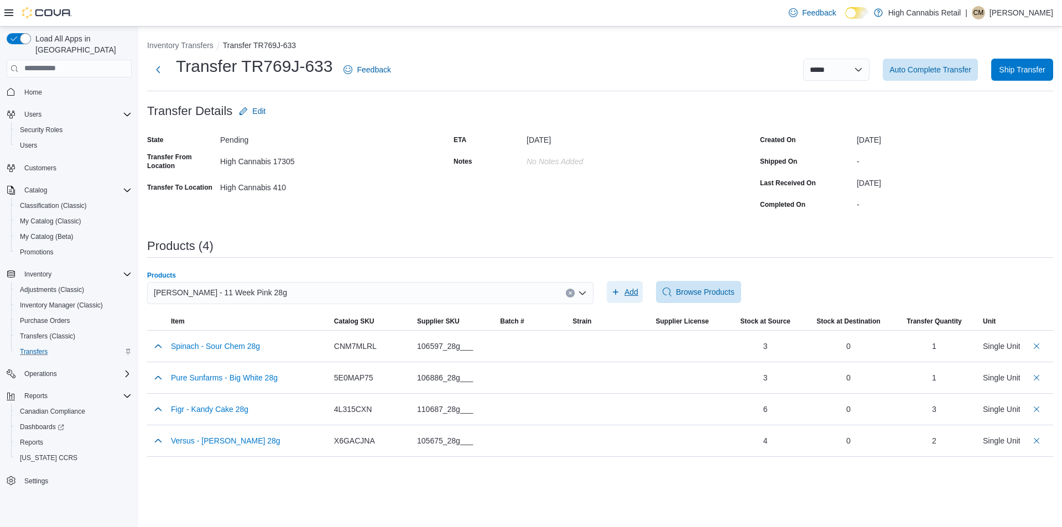
click at [619, 296] on icon "button" at bounding box center [615, 292] width 9 height 9
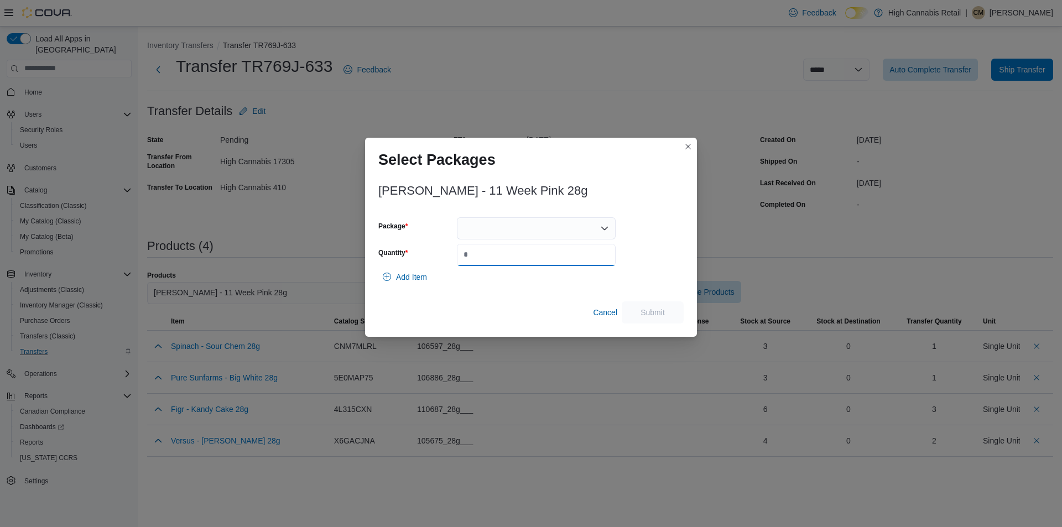
click at [523, 261] on input "Quantity" at bounding box center [536, 255] width 159 height 22
type input "*"
click at [574, 220] on div at bounding box center [536, 228] width 159 height 22
click at [558, 265] on span "MB0095" at bounding box center [543, 263] width 132 height 11
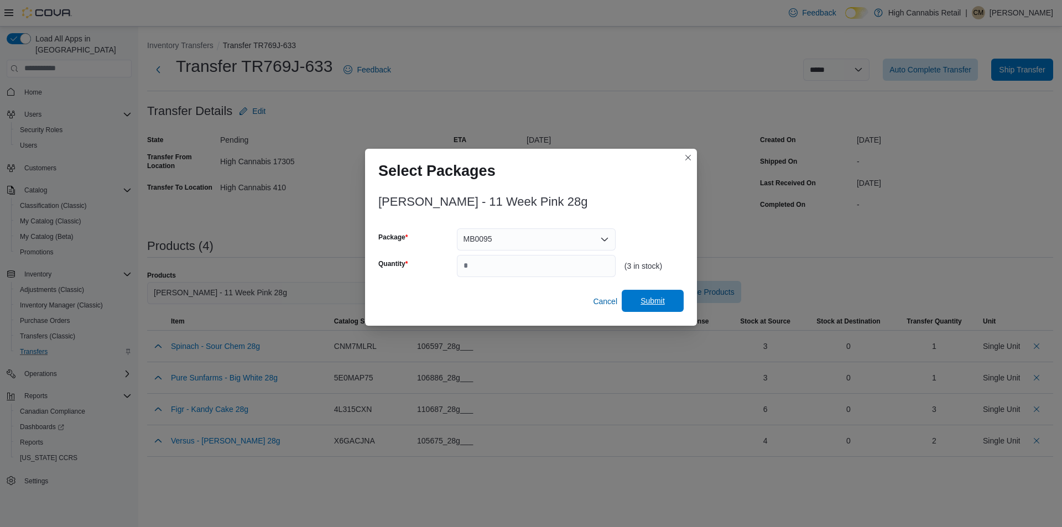
click at [675, 296] on span "Submit" at bounding box center [652, 301] width 49 height 22
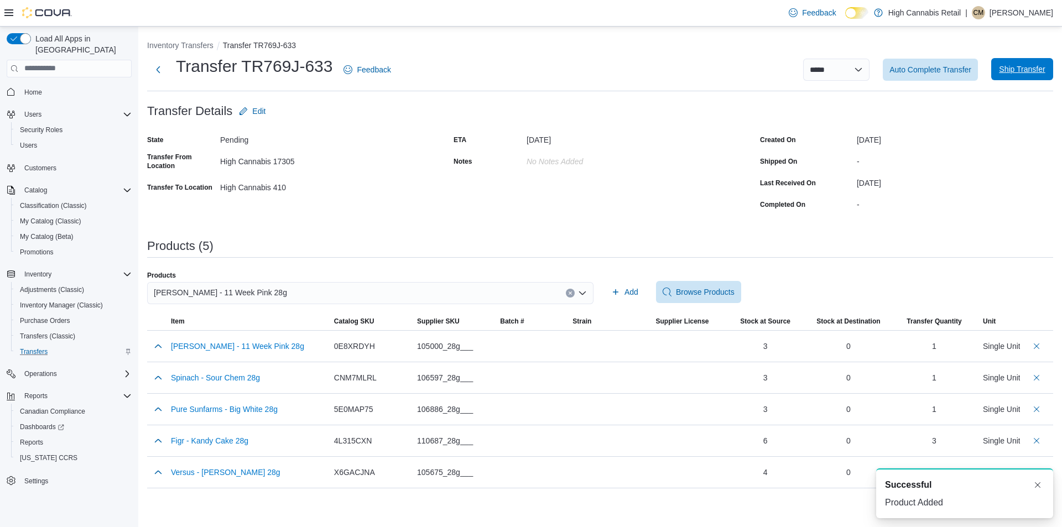
click at [1003, 72] on span "Ship Transfer" at bounding box center [1022, 69] width 46 height 11
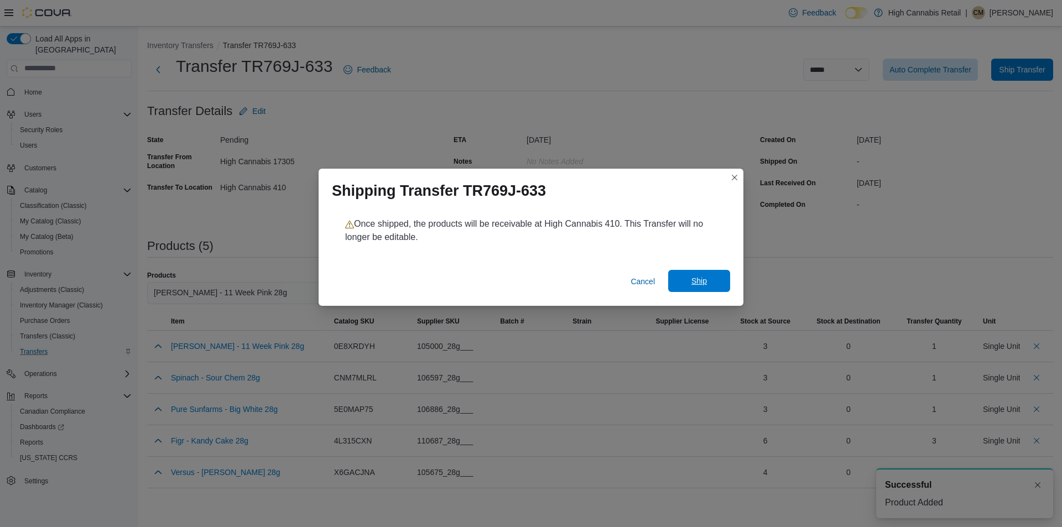
click at [703, 281] on span "Ship" at bounding box center [698, 280] width 15 height 11
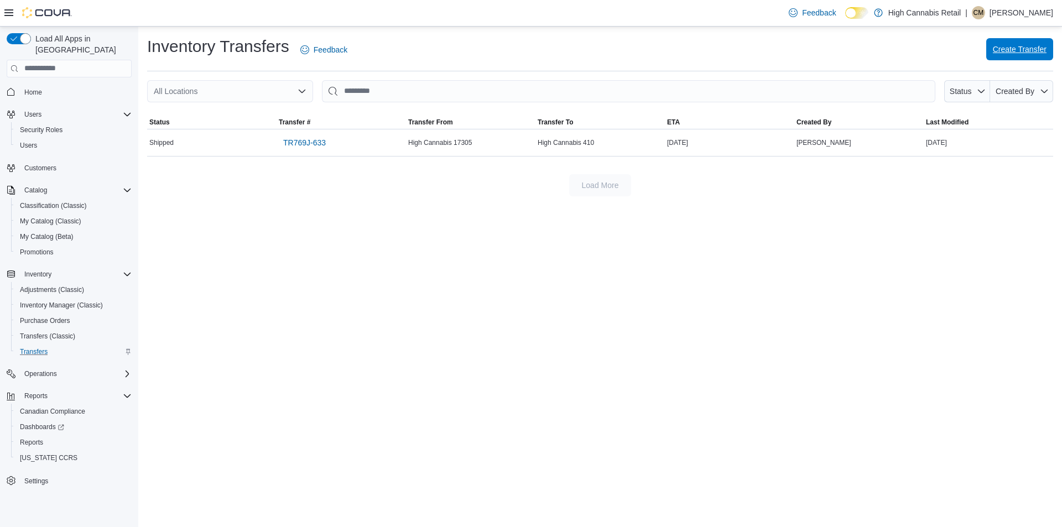
click at [1011, 56] on span "Create Transfer" at bounding box center [1020, 49] width 54 height 22
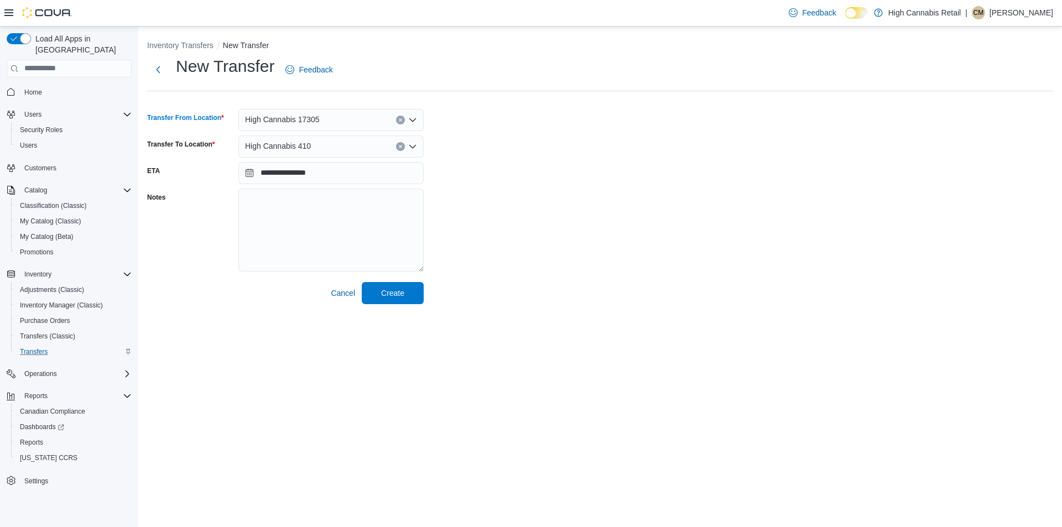
click at [332, 118] on div "High Cannabis 17305" at bounding box center [330, 120] width 185 height 22
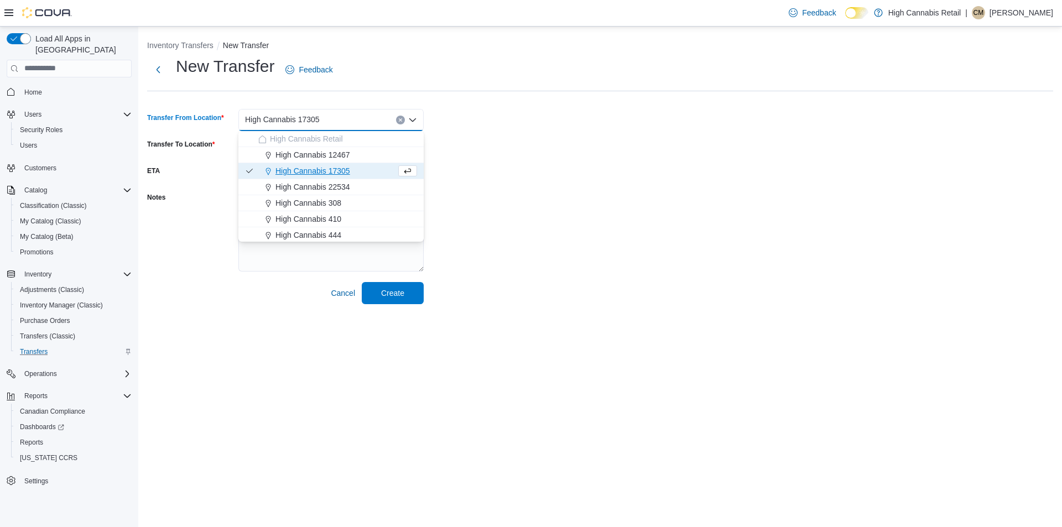
drag, startPoint x: 351, startPoint y: 212, endPoint x: 435, endPoint y: 194, distance: 86.0
click at [351, 212] on button "High Cannabis 410" at bounding box center [330, 219] width 185 height 16
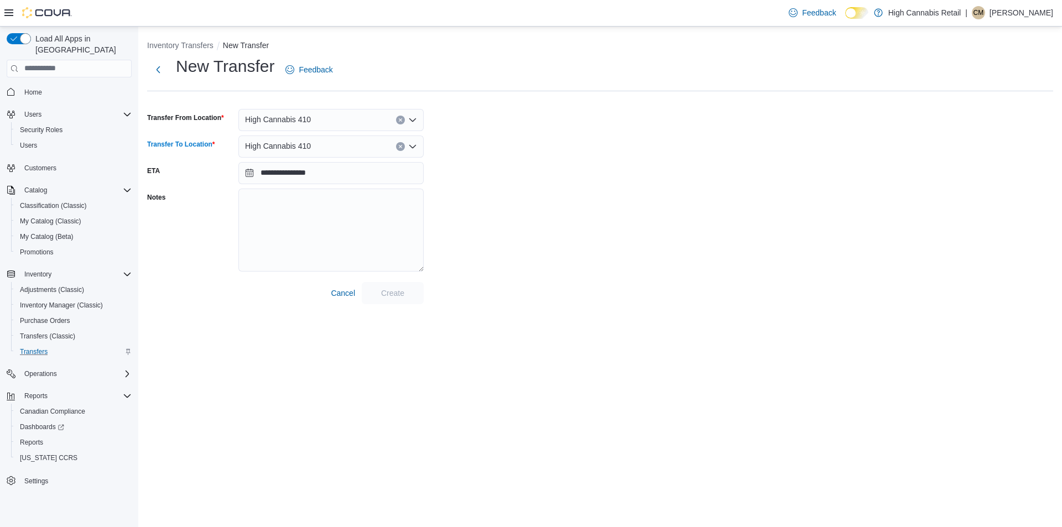
click at [381, 148] on div "High Cannabis 410" at bounding box center [330, 147] width 185 height 22
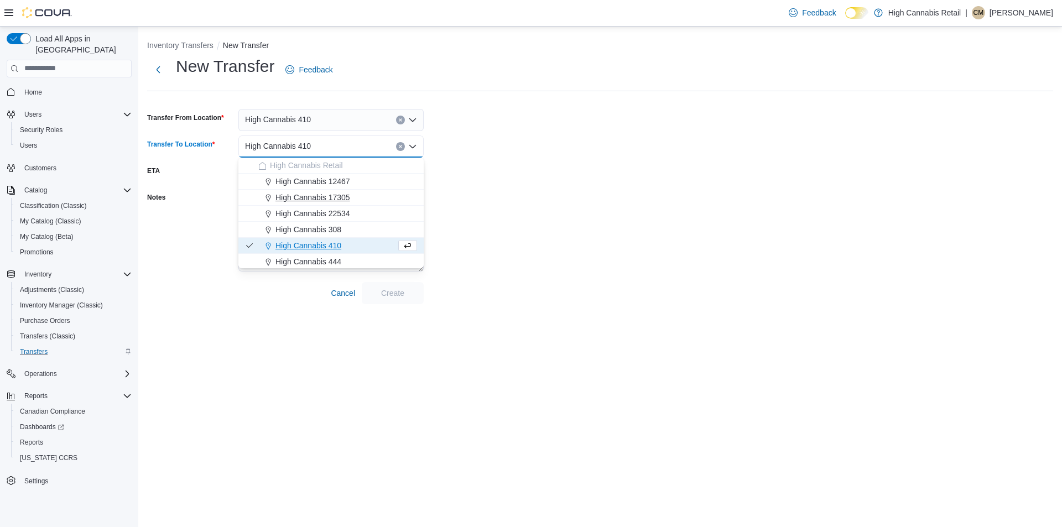
click at [390, 203] on button "High Cannabis 17305" at bounding box center [330, 198] width 185 height 16
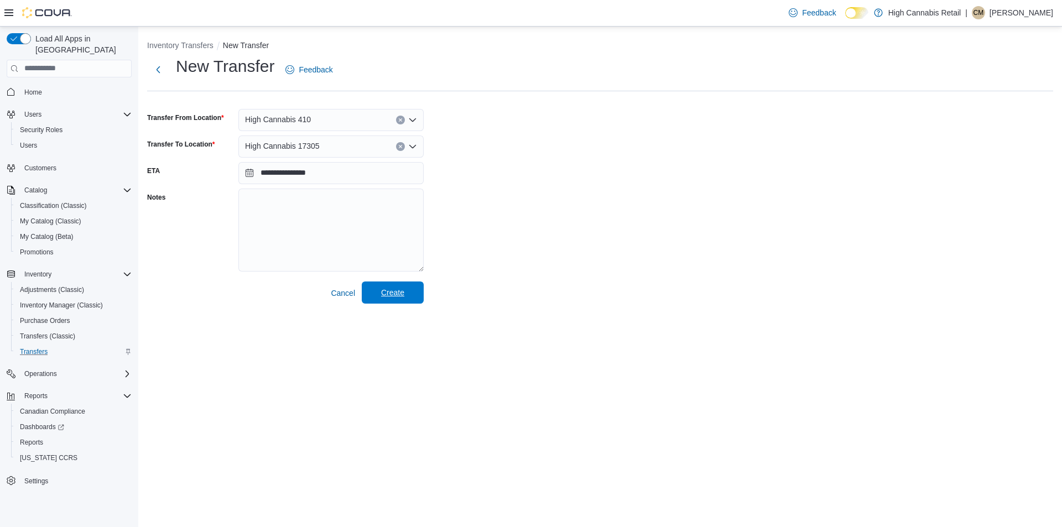
click at [398, 295] on span "Create" at bounding box center [392, 292] width 23 height 11
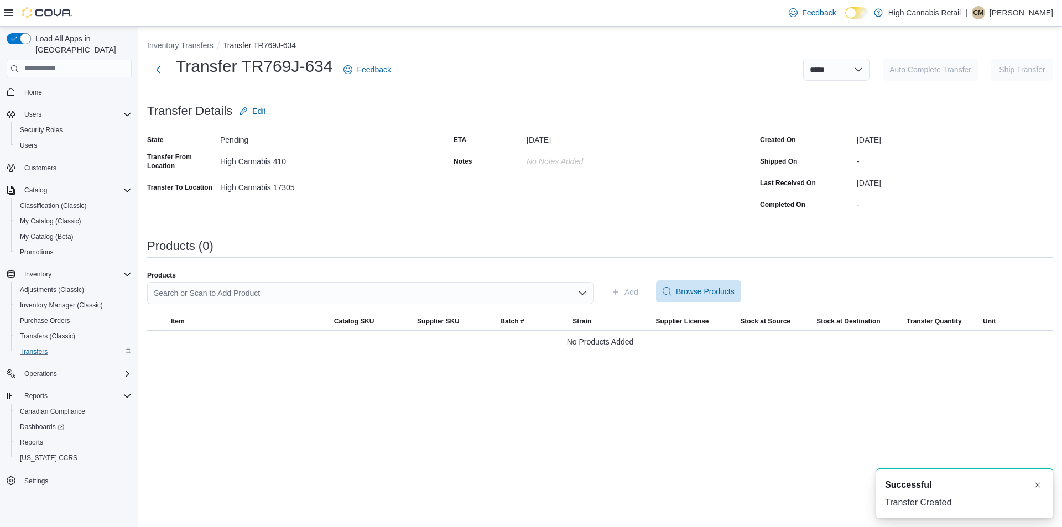
click at [675, 294] on span "Browse Products" at bounding box center [699, 291] width 72 height 22
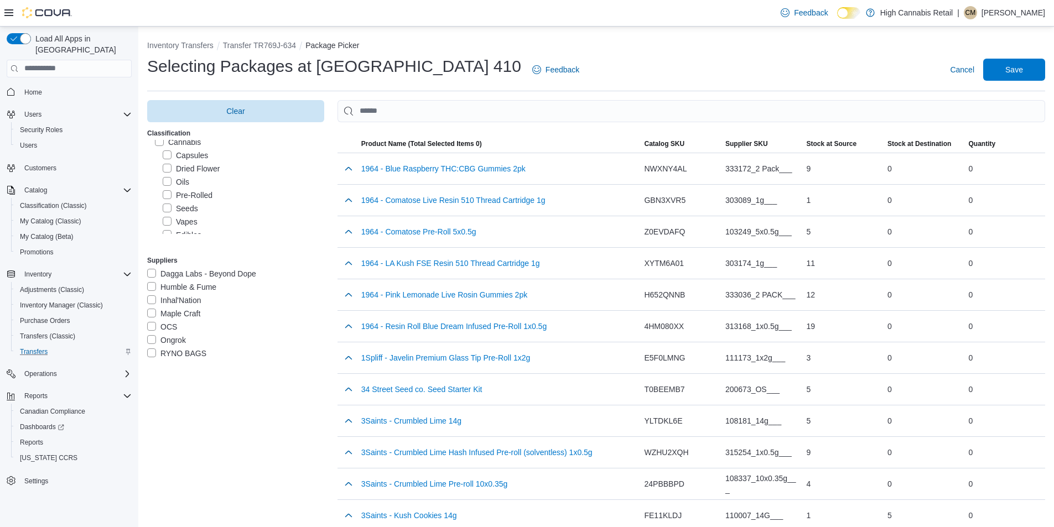
scroll to position [206, 0]
click at [168, 186] on label "Pre-Rolled" at bounding box center [188, 192] width 50 height 13
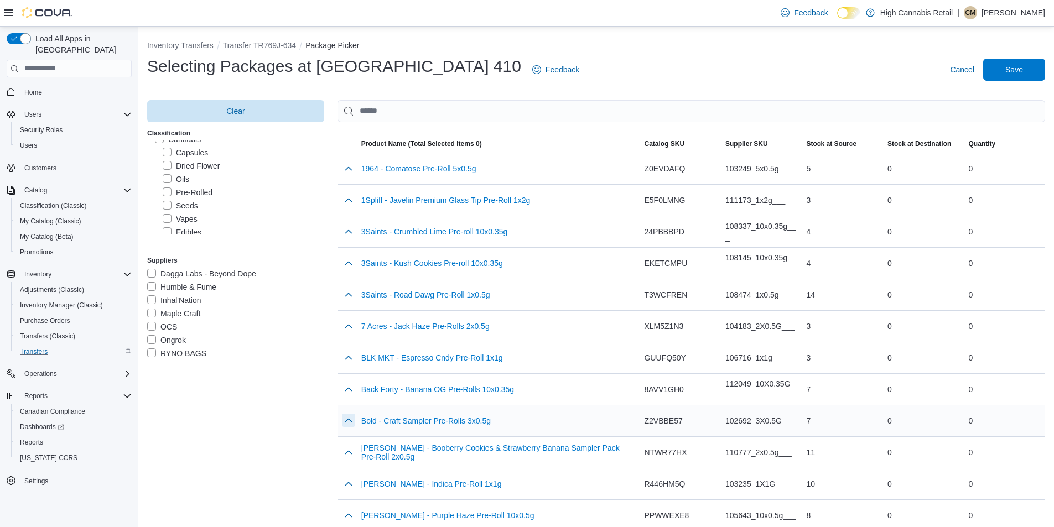
click at [346, 422] on button "button" at bounding box center [348, 420] width 13 height 13
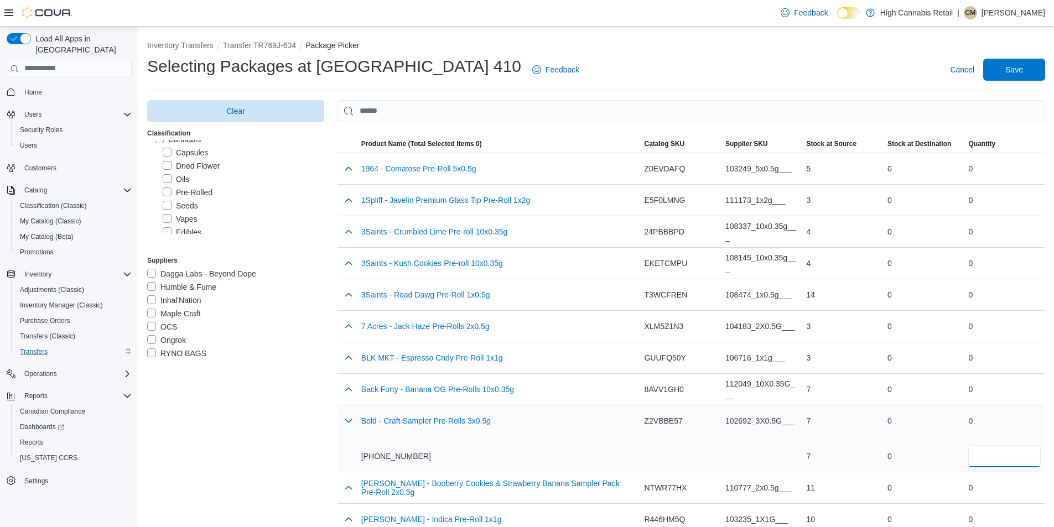
click at [987, 462] on input "number" at bounding box center [1004, 456] width 72 height 22
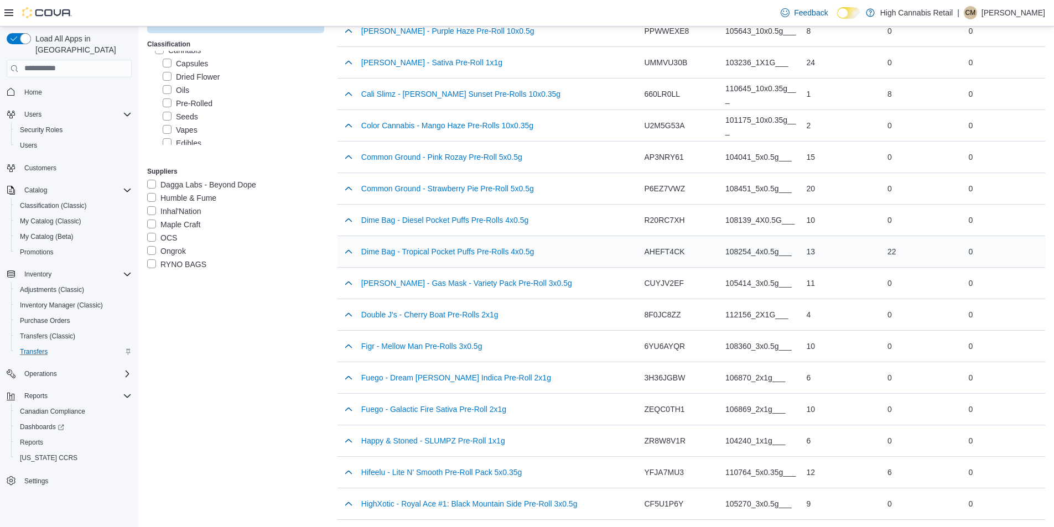
scroll to position [524, 0]
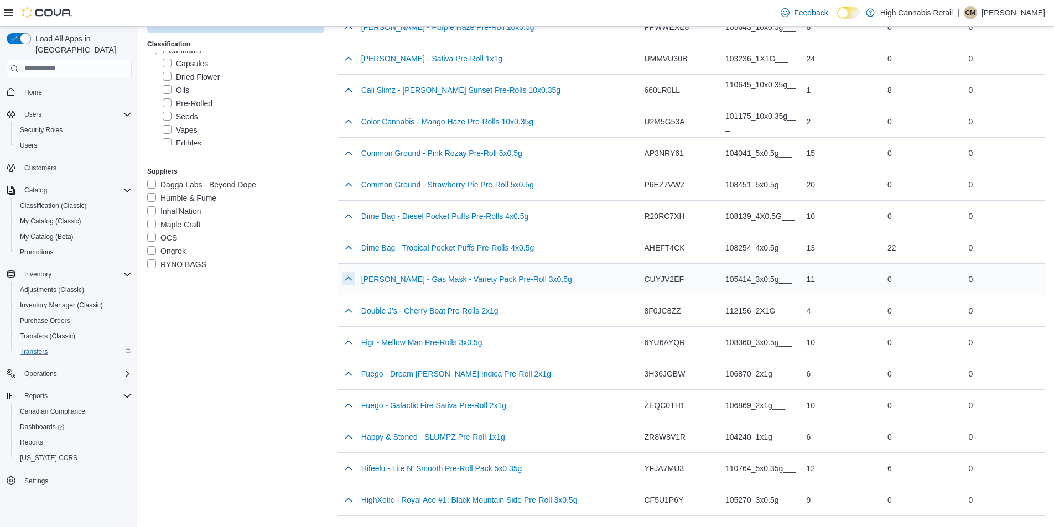
type input "*"
click at [350, 282] on button "button" at bounding box center [348, 278] width 13 height 13
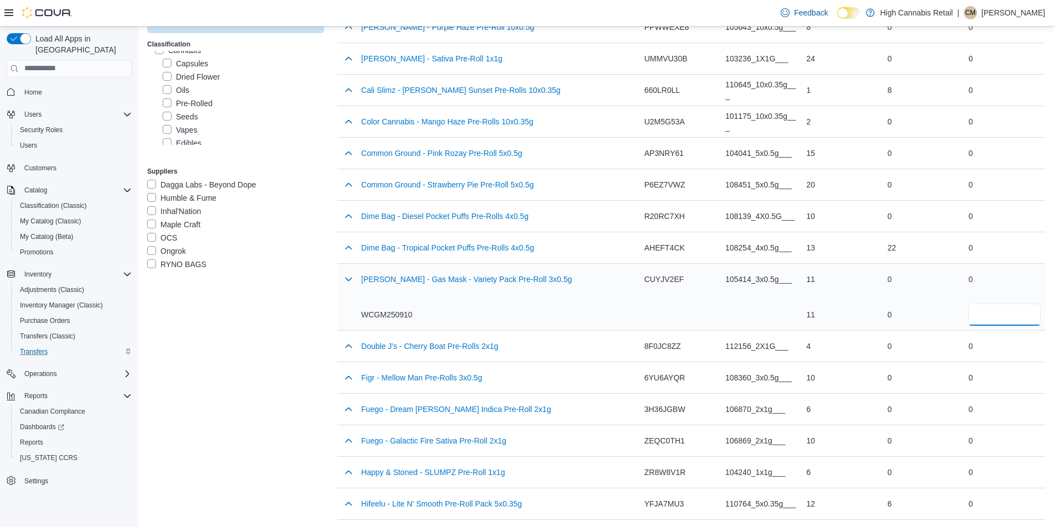
click at [1005, 319] on input "number" at bounding box center [1004, 315] width 72 height 22
type input "*"
click at [354, 379] on button "button" at bounding box center [348, 377] width 13 height 13
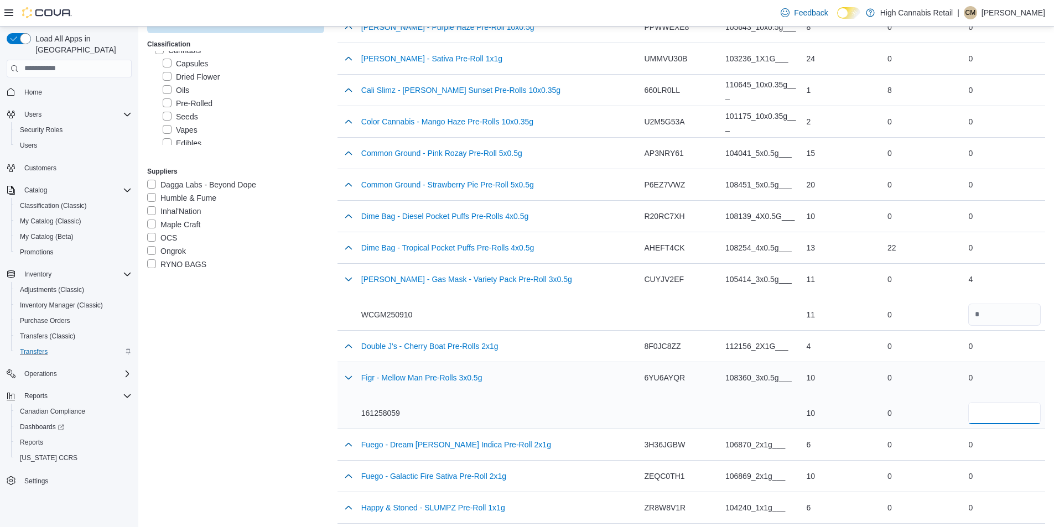
click at [1006, 411] on input "number" at bounding box center [1004, 413] width 72 height 22
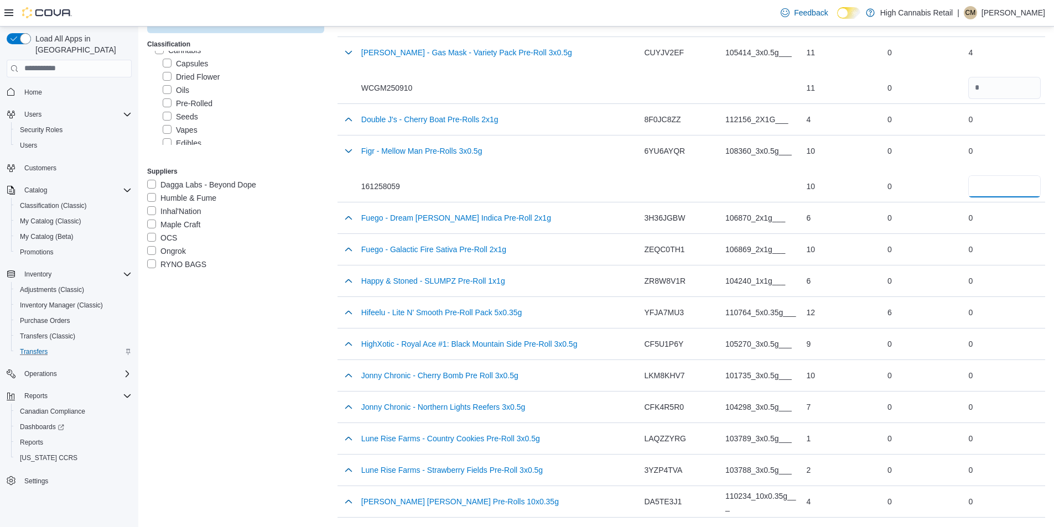
scroll to position [769, 0]
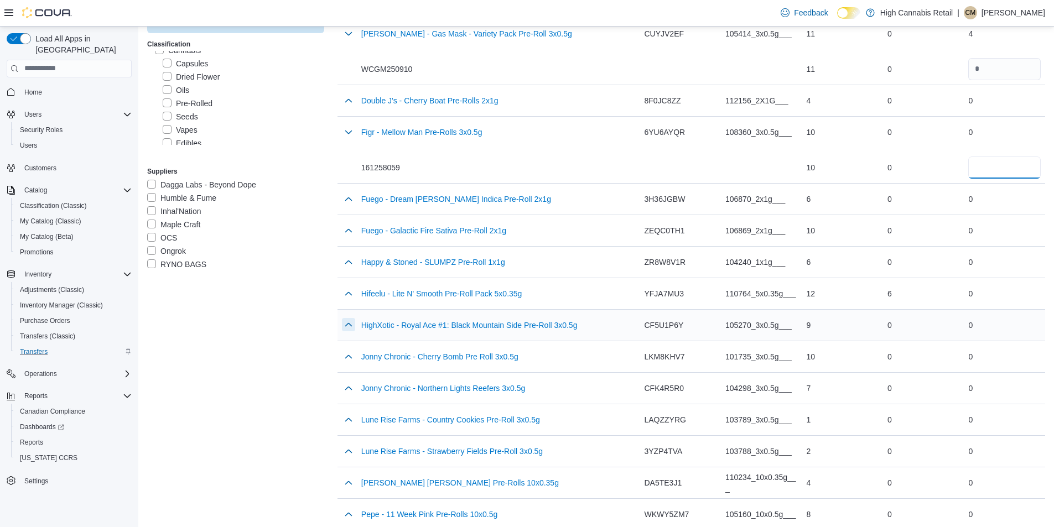
type input "*"
click at [348, 327] on button "button" at bounding box center [348, 324] width 13 height 13
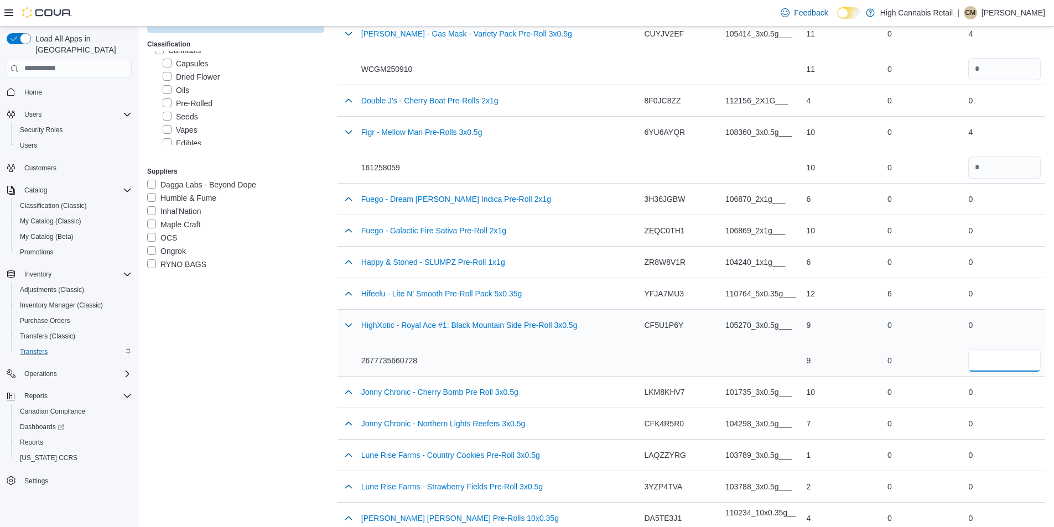
click at [1018, 362] on input "number" at bounding box center [1004, 361] width 72 height 22
type input "*"
click at [348, 425] on button "button" at bounding box center [348, 422] width 13 height 13
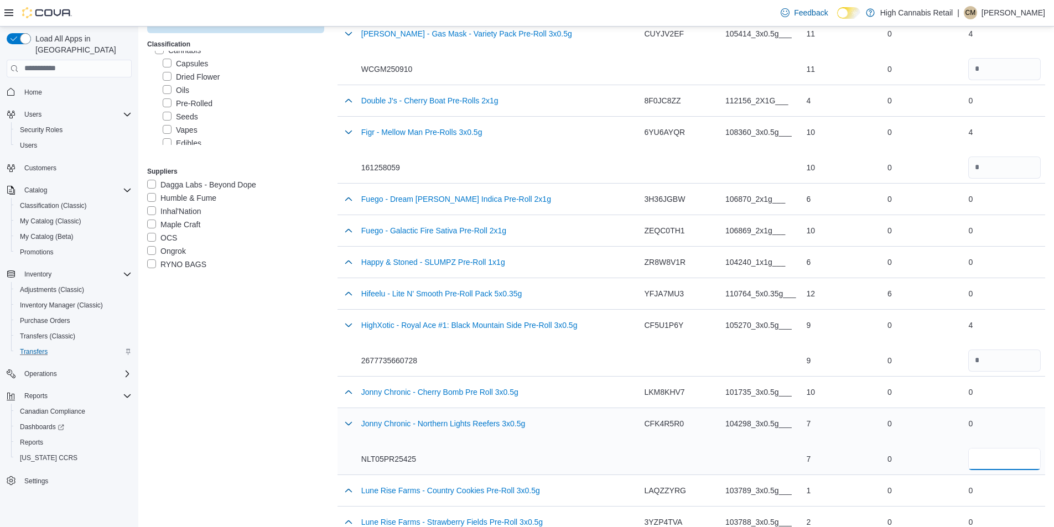
click at [995, 459] on input "number" at bounding box center [1004, 459] width 72 height 22
type input "*"
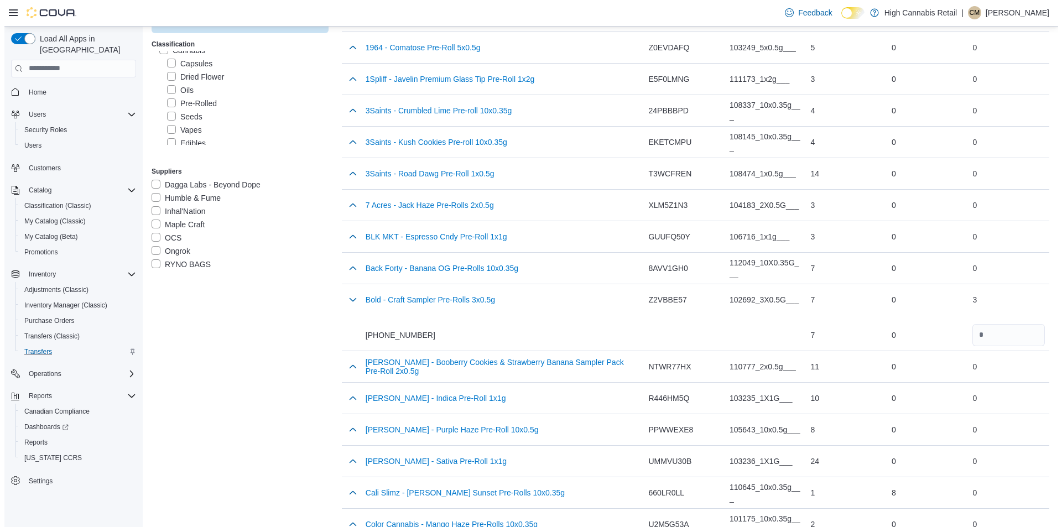
scroll to position [0, 0]
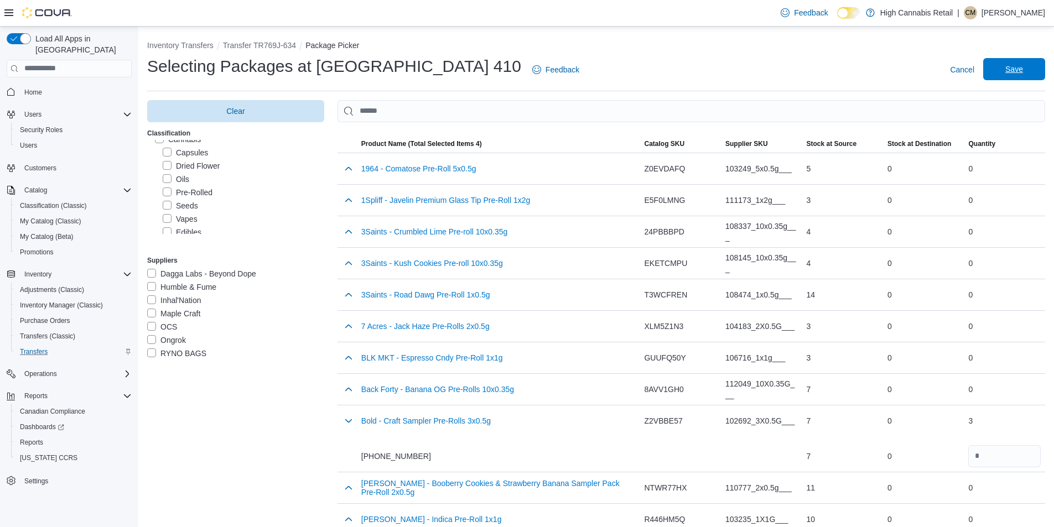
click at [1034, 74] on span "Save" at bounding box center [1014, 69] width 49 height 22
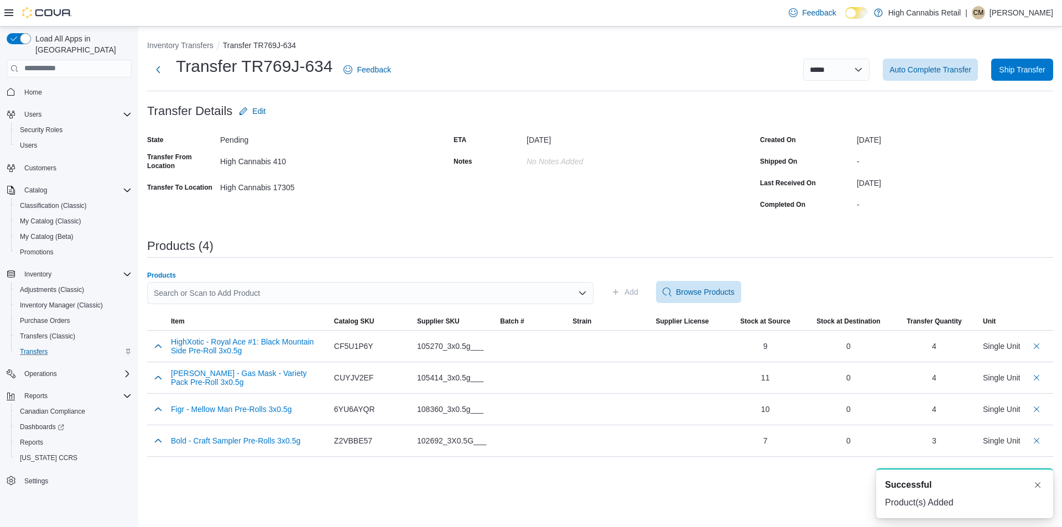
click at [407, 293] on div "Search or Scan to Add Product" at bounding box center [370, 293] width 446 height 22
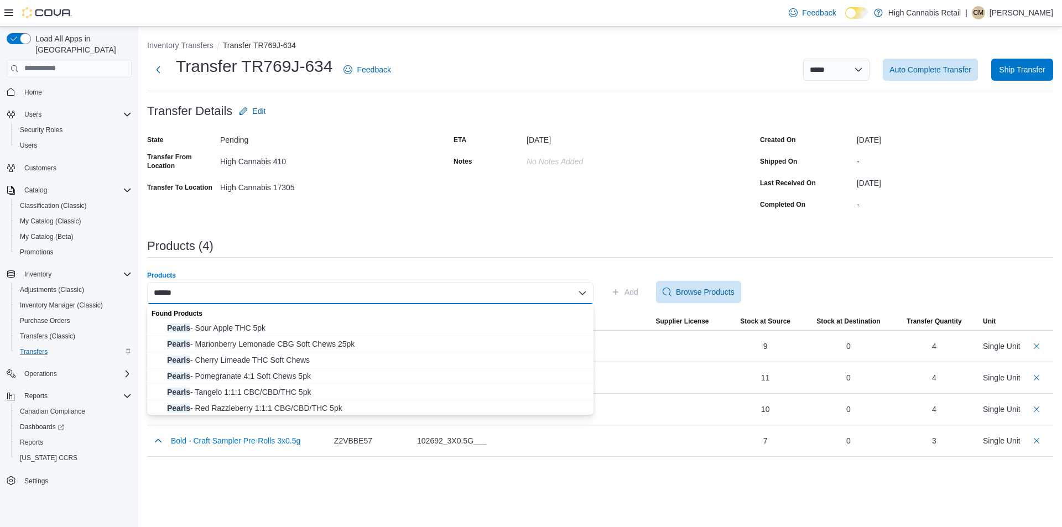
scroll to position [18, 0]
type input "******"
click at [346, 411] on span "Pearls - Blackberry Lemonade 1:1:1 Soft Chews 5pk" at bounding box center [377, 406] width 420 height 11
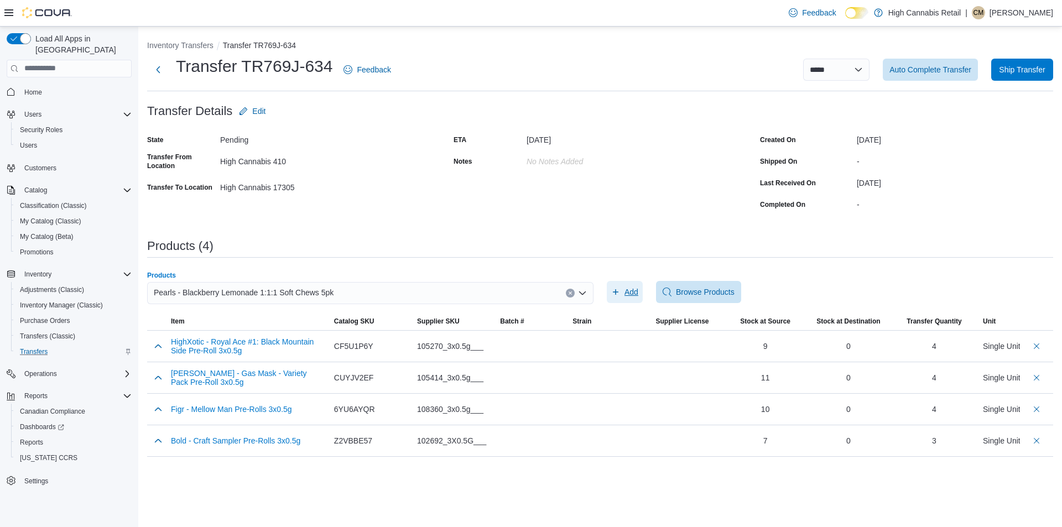
click at [631, 291] on span "Add" at bounding box center [631, 292] width 14 height 11
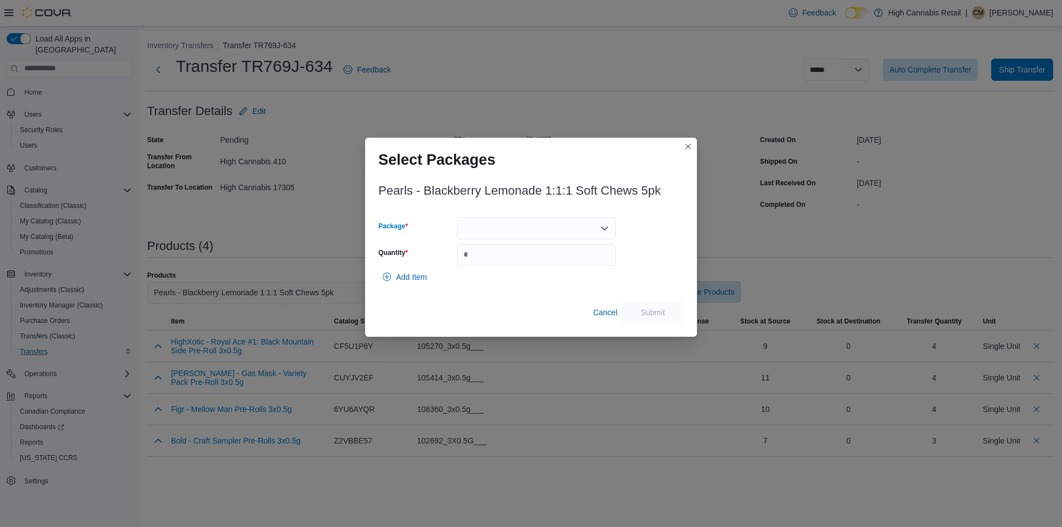
click at [556, 228] on div at bounding box center [536, 228] width 159 height 22
click at [520, 266] on span "PBL489" at bounding box center [543, 263] width 132 height 11
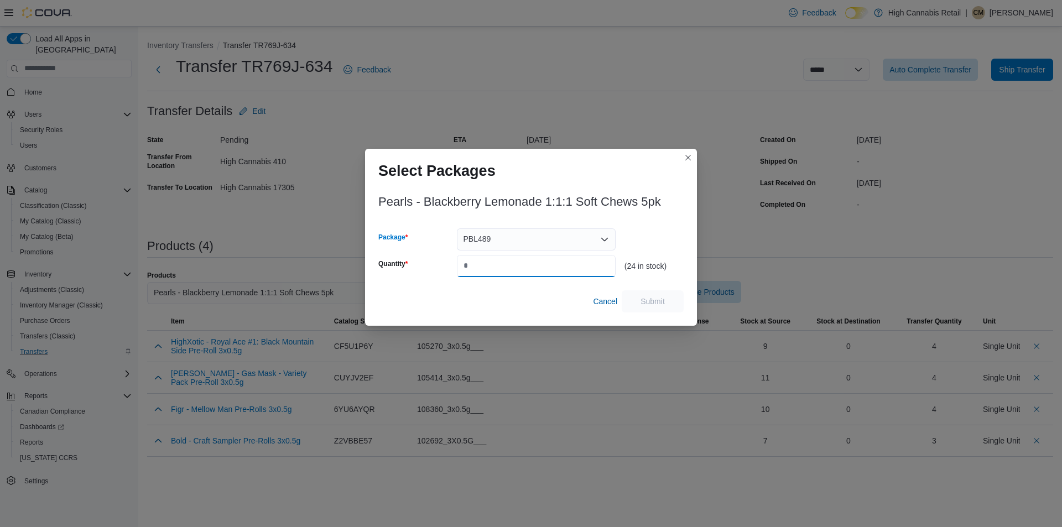
click at [520, 266] on input "Quantity" at bounding box center [536, 266] width 159 height 22
type input "*"
click at [632, 302] on span "Submit" at bounding box center [652, 301] width 49 height 22
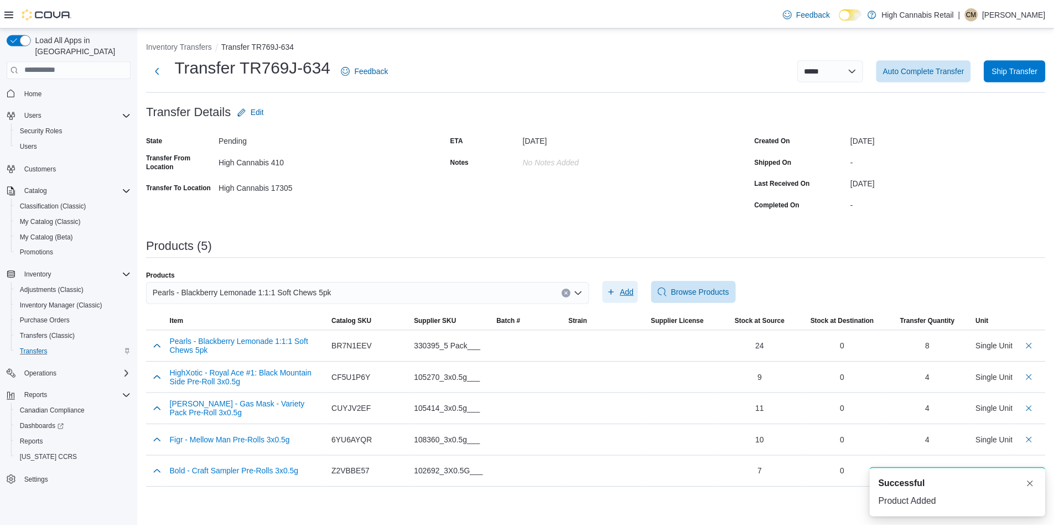
scroll to position [0, 0]
click at [493, 296] on div "Pearls - Blackberry Lemonade 1:1:1 Soft Chews 5pk" at bounding box center [370, 293] width 446 height 22
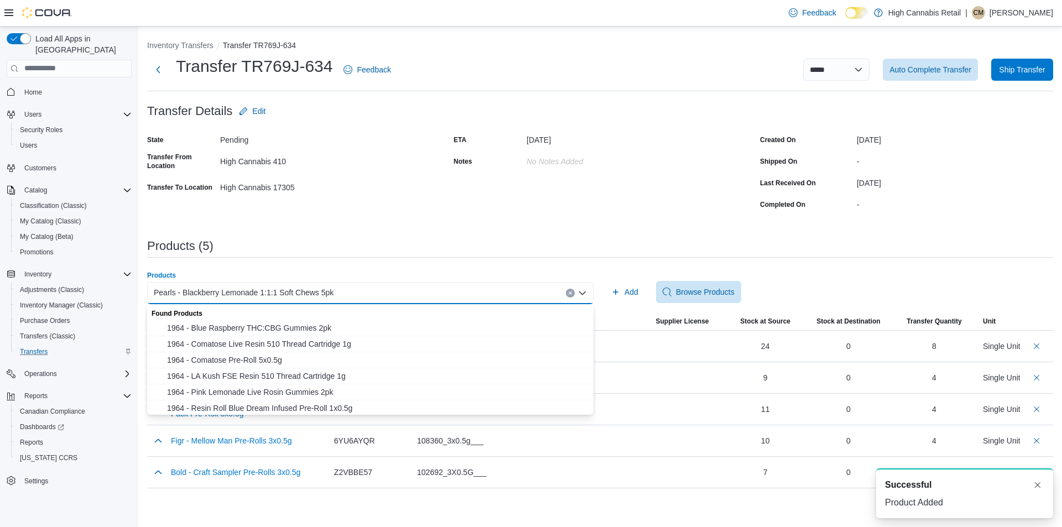
click at [566, 294] on button "Clear input" at bounding box center [570, 293] width 9 height 9
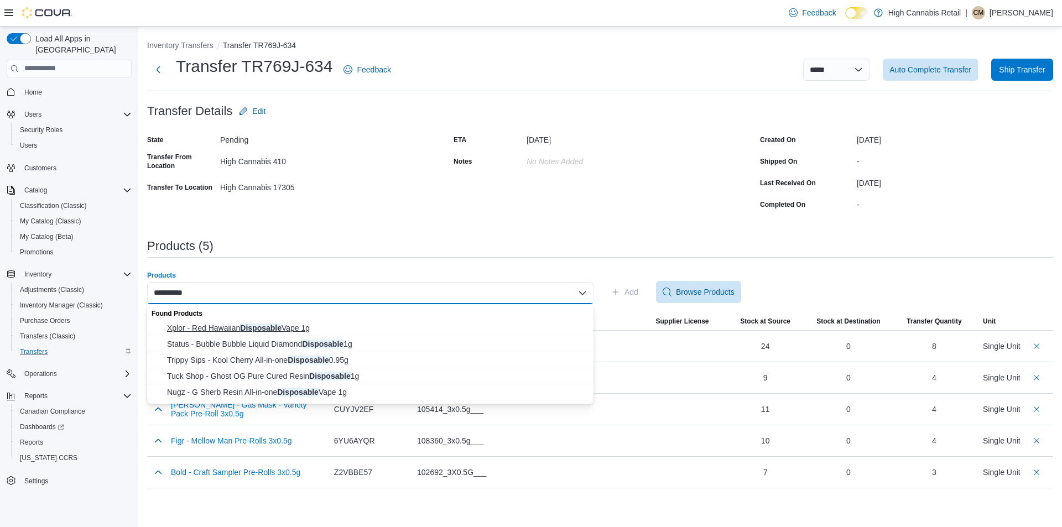
type input "**********"
click at [267, 329] on span "Xplor - Red Hawaiian Disposable Vape 1g" at bounding box center [377, 327] width 420 height 11
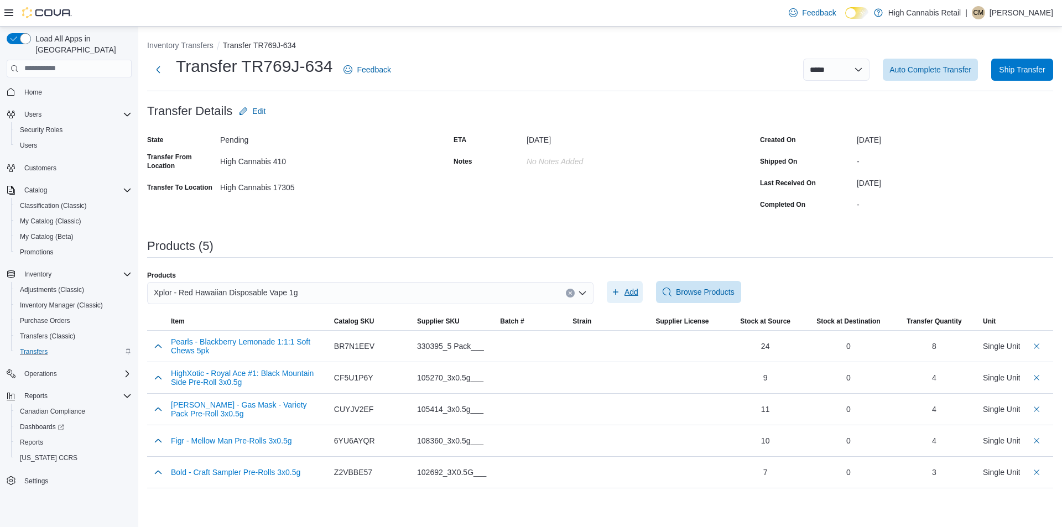
click at [624, 294] on span "Add" at bounding box center [631, 292] width 14 height 11
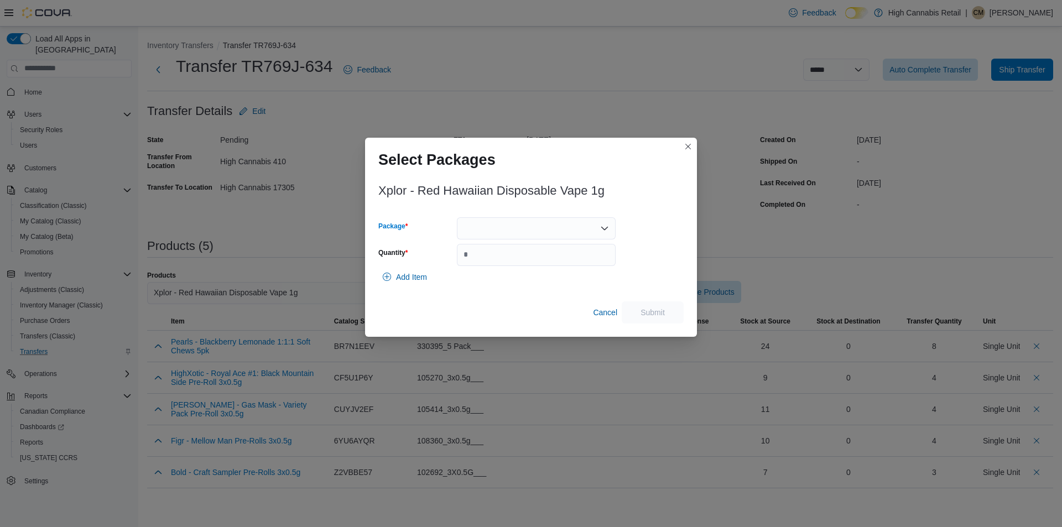
click at [498, 230] on div at bounding box center [536, 228] width 159 height 22
click at [492, 262] on span "PR250922A" at bounding box center [543, 263] width 132 height 11
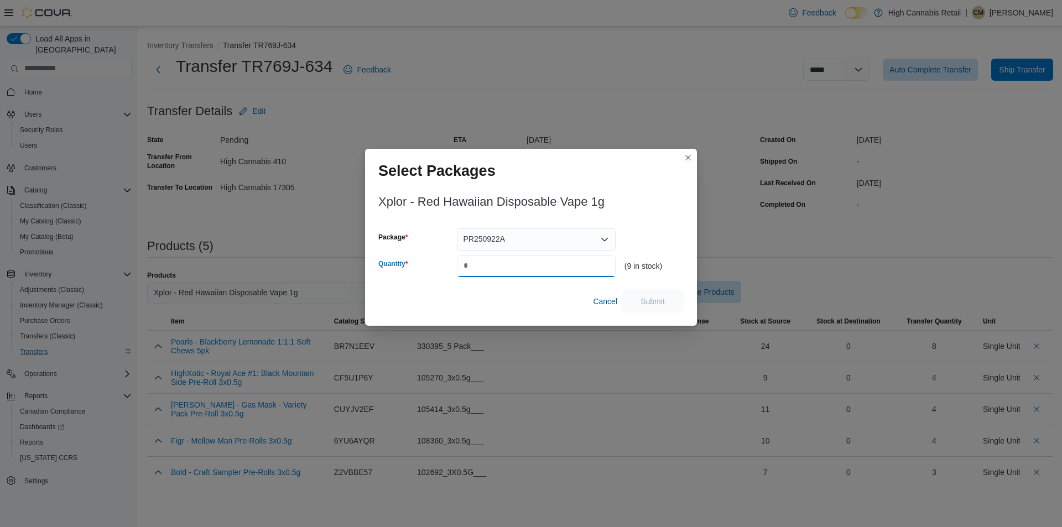
click at [492, 262] on input "Quantity" at bounding box center [536, 266] width 159 height 22
type input "*"
click at [663, 306] on span "Submit" at bounding box center [652, 300] width 24 height 11
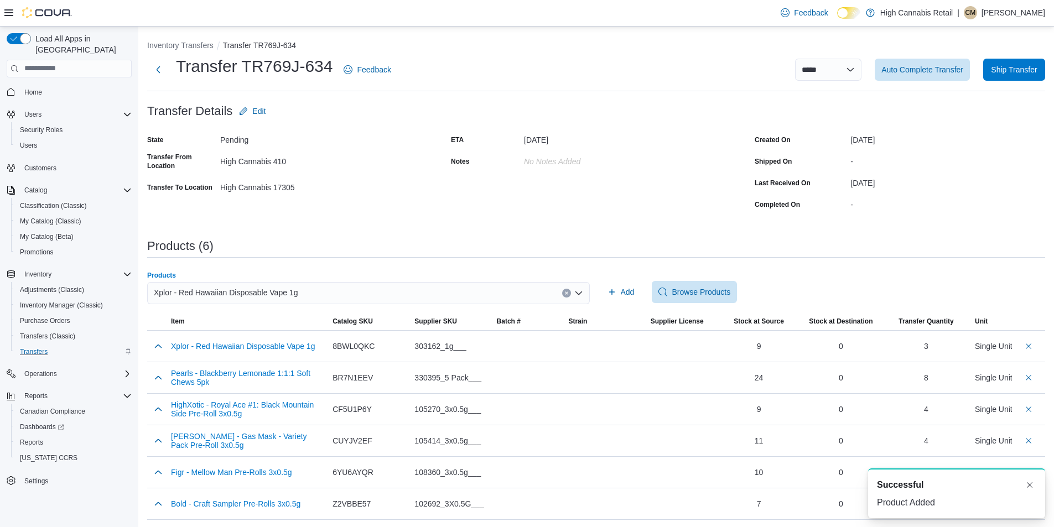
click at [237, 289] on span "Xplor - Red Hawaiian Disposable Vape 1g" at bounding box center [226, 292] width 144 height 13
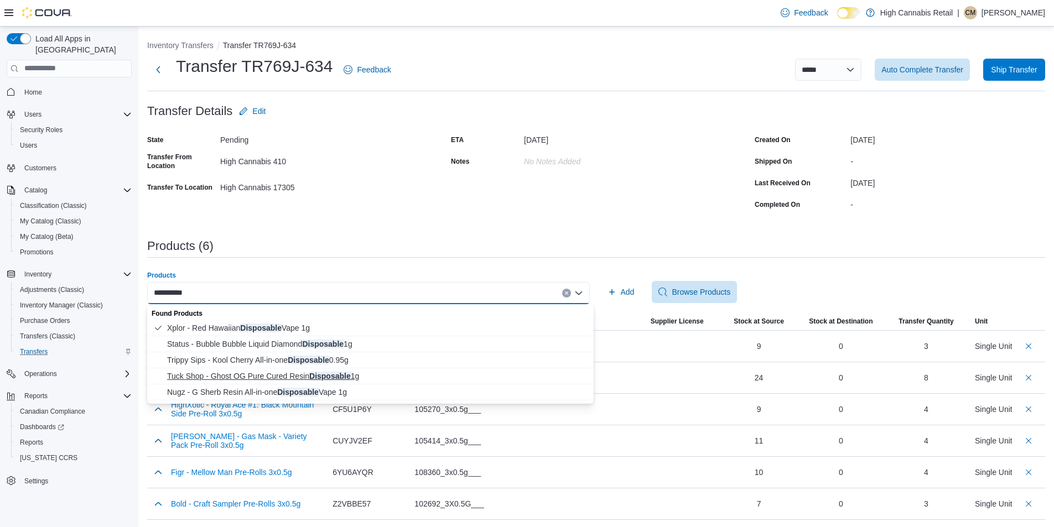
type input "**********"
click at [266, 381] on span "Tuck Shop - Ghost OG Pure Cured Resin Disposable 1g" at bounding box center [377, 376] width 420 height 11
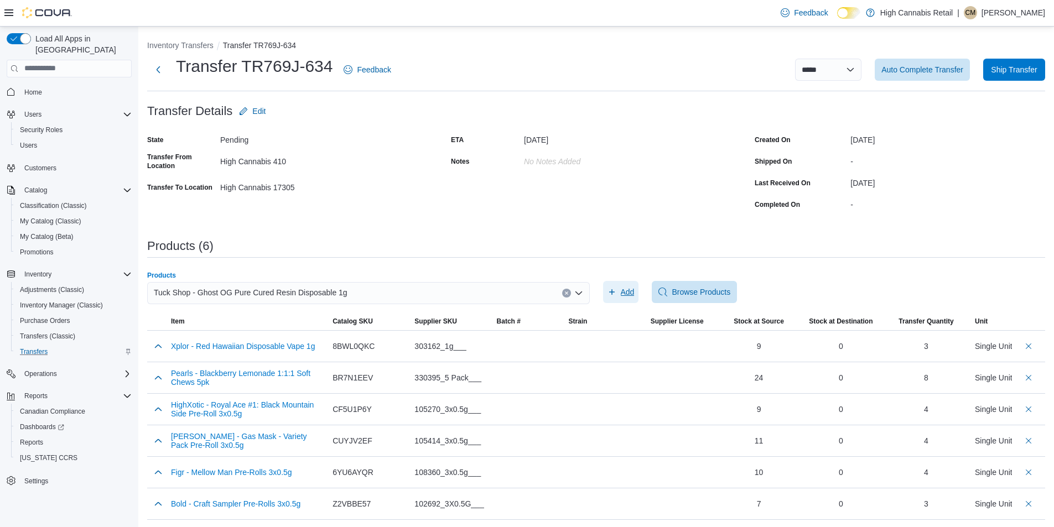
click at [616, 290] on icon "button" at bounding box center [611, 292] width 9 height 9
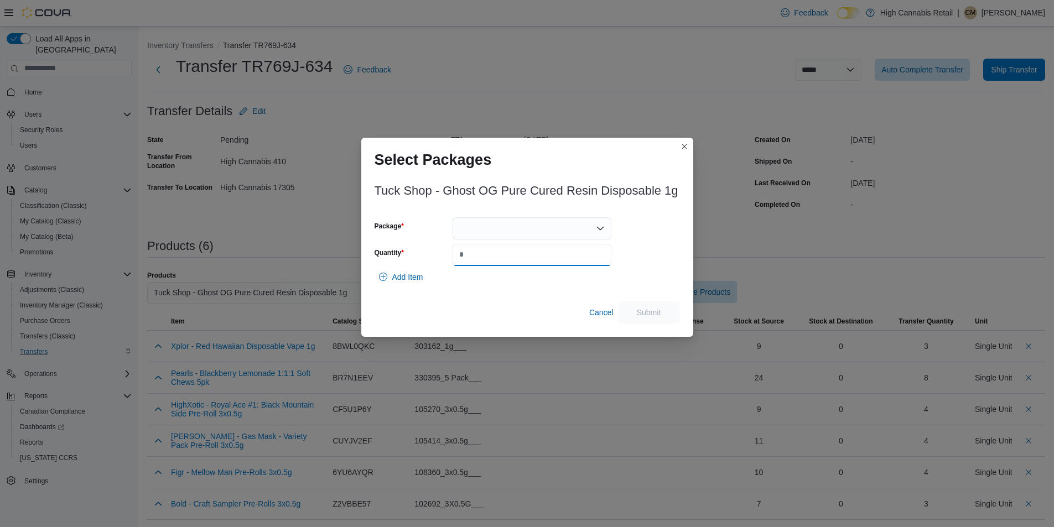
click at [503, 253] on input "Quantity" at bounding box center [531, 255] width 159 height 22
type input "*"
click at [559, 235] on div at bounding box center [531, 228] width 159 height 22
click at [480, 260] on span "VAP38K1" at bounding box center [538, 263] width 132 height 11
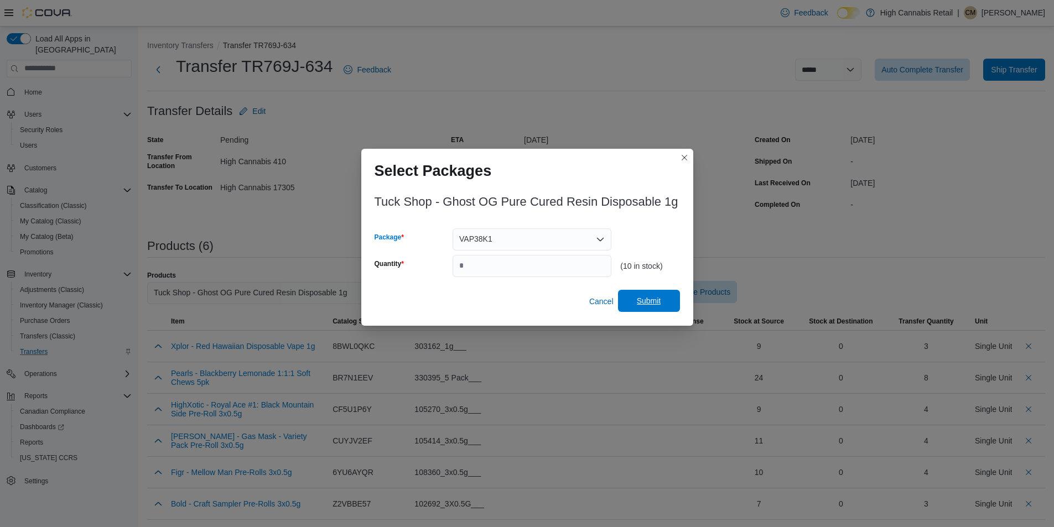
click at [660, 301] on span "Submit" at bounding box center [649, 300] width 24 height 11
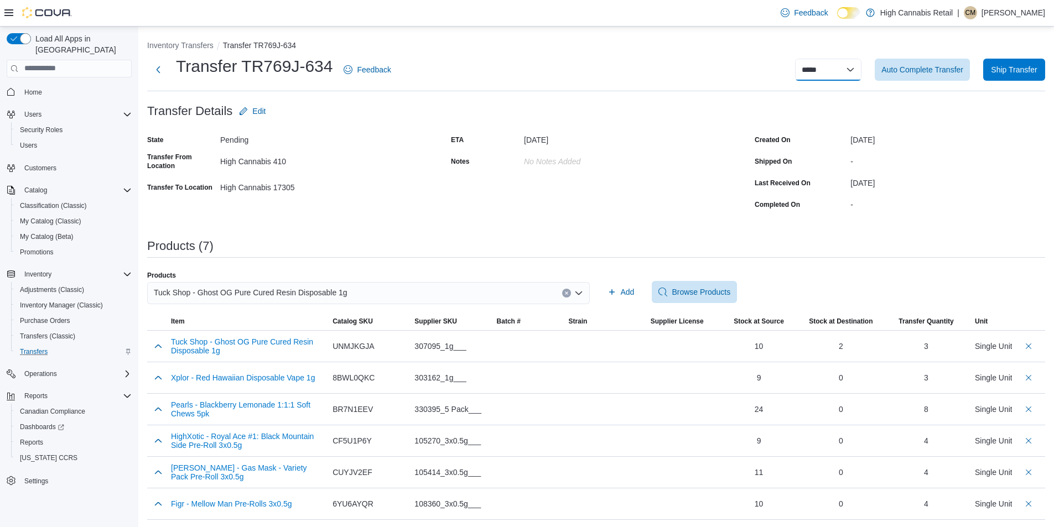
click at [836, 62] on select "**********" at bounding box center [828, 70] width 66 height 22
select select "**********"
click at [803, 59] on select "**********" at bounding box center [828, 70] width 66 height 22
select select
click at [1037, 71] on span "Ship Transfer" at bounding box center [1014, 69] width 46 height 11
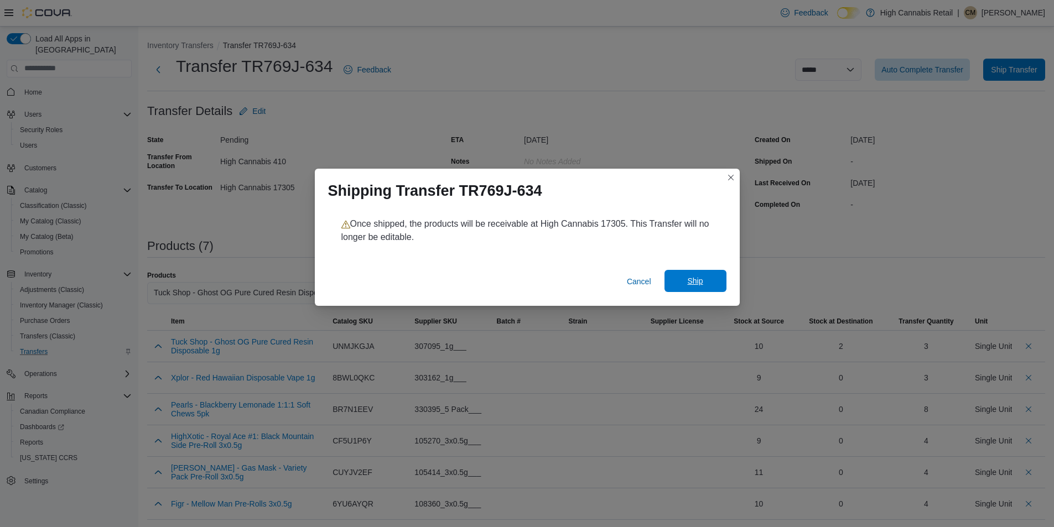
click at [706, 278] on span "Ship" at bounding box center [695, 281] width 49 height 22
